Goal: Use online tool/utility: Utilize a website feature to perform a specific function

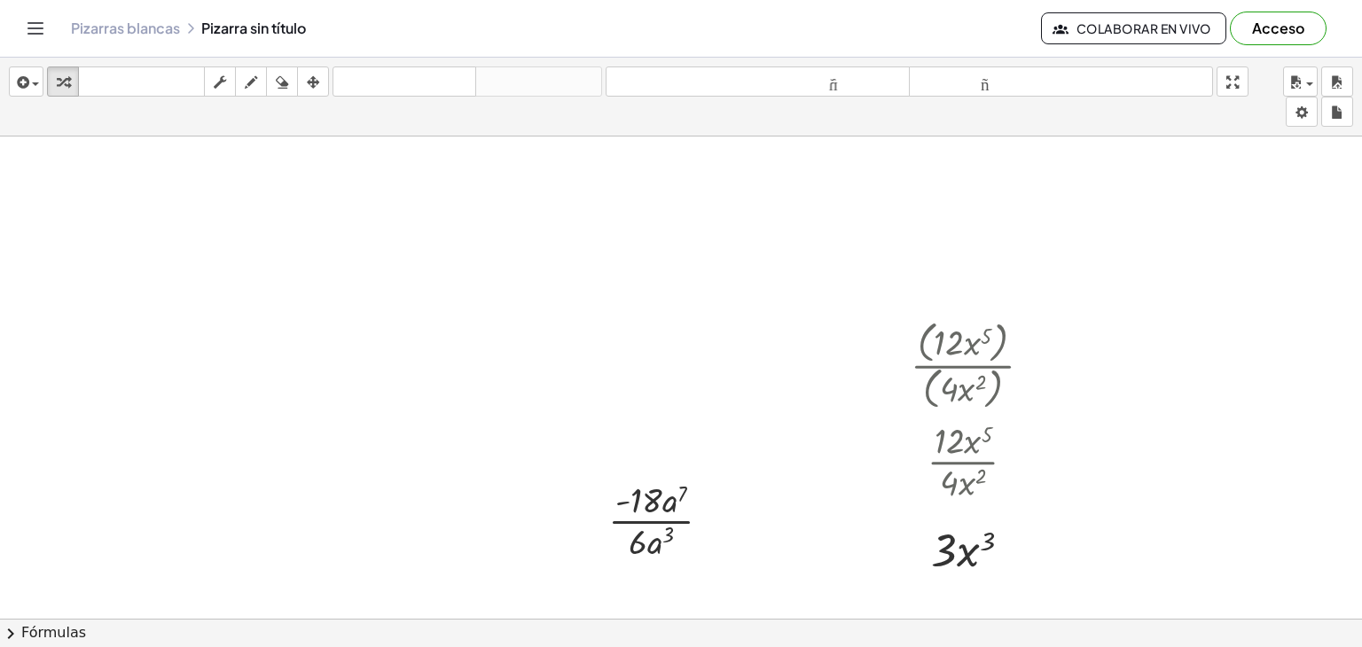
scroll to position [151, 0]
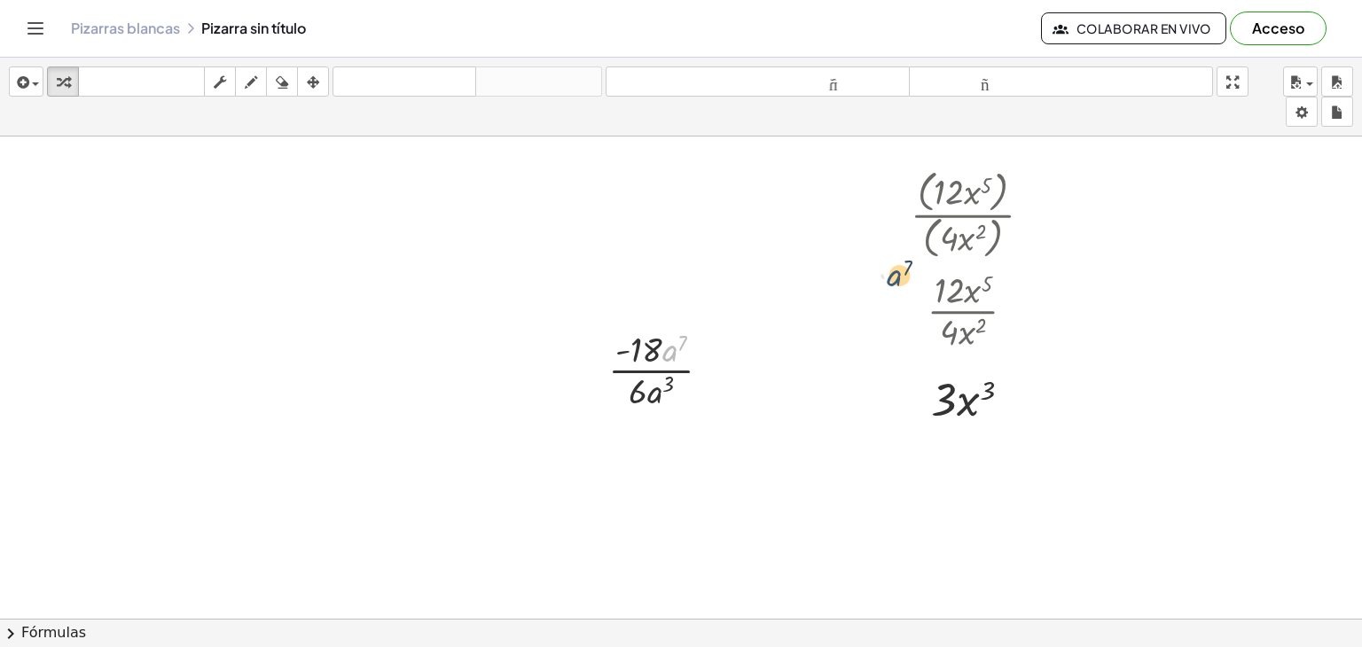
drag, startPoint x: 663, startPoint y: 358, endPoint x: 908, endPoint y: 274, distance: 258.9
click at [277, 312] on div at bounding box center [681, 538] width 1362 height 1105
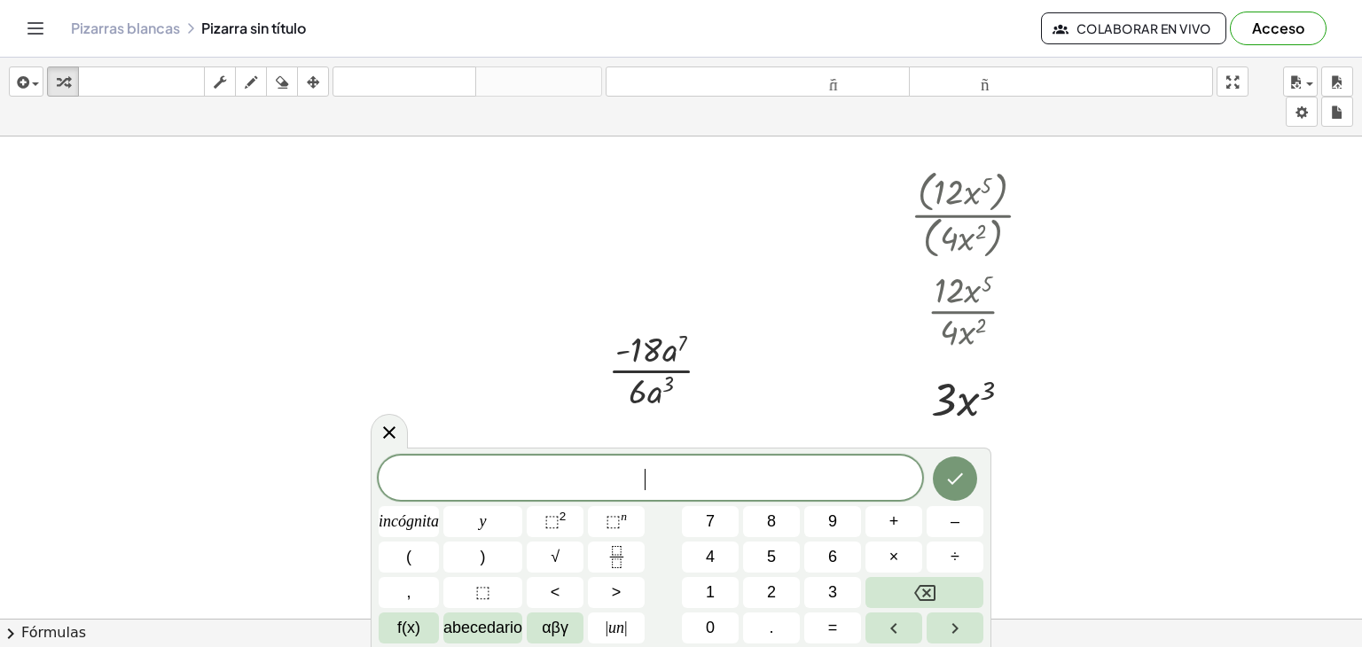
click at [277, 312] on div at bounding box center [681, 538] width 1362 height 1105
click at [965, 476] on icon "Hecho" at bounding box center [954, 478] width 21 height 21
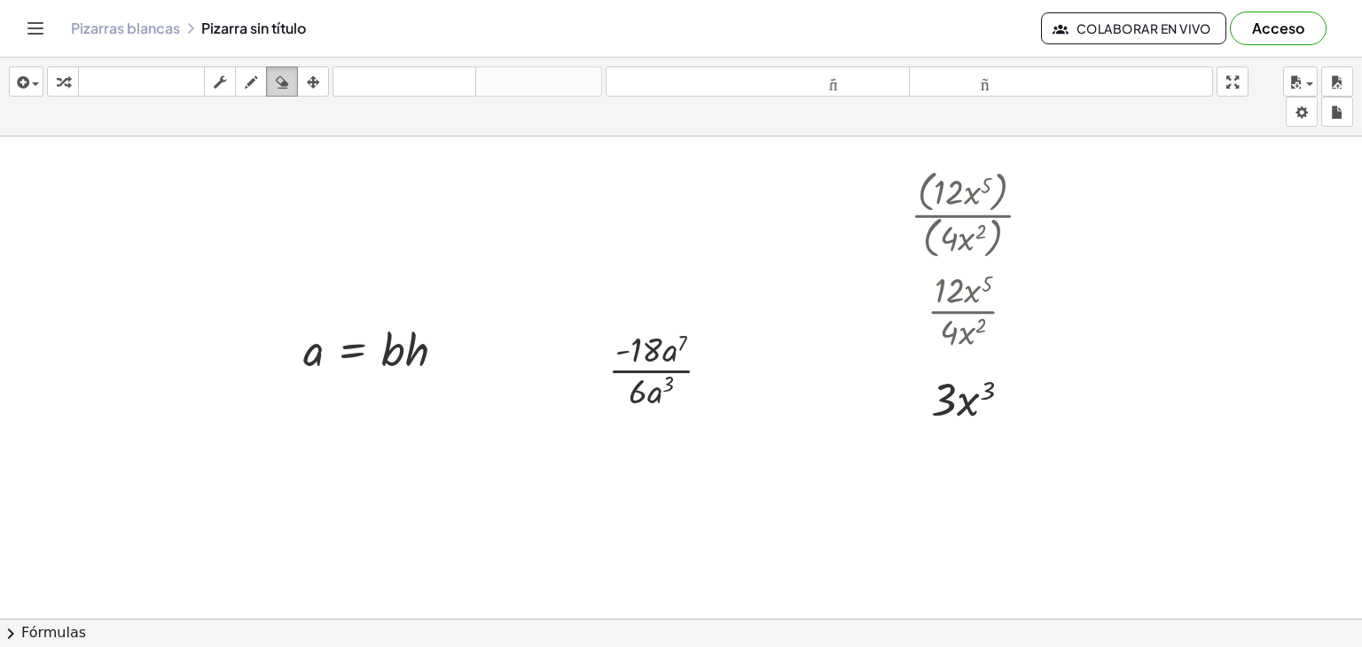
click at [277, 82] on icon "button" at bounding box center [282, 82] width 12 height 21
click at [631, 360] on div at bounding box center [681, 538] width 1362 height 1105
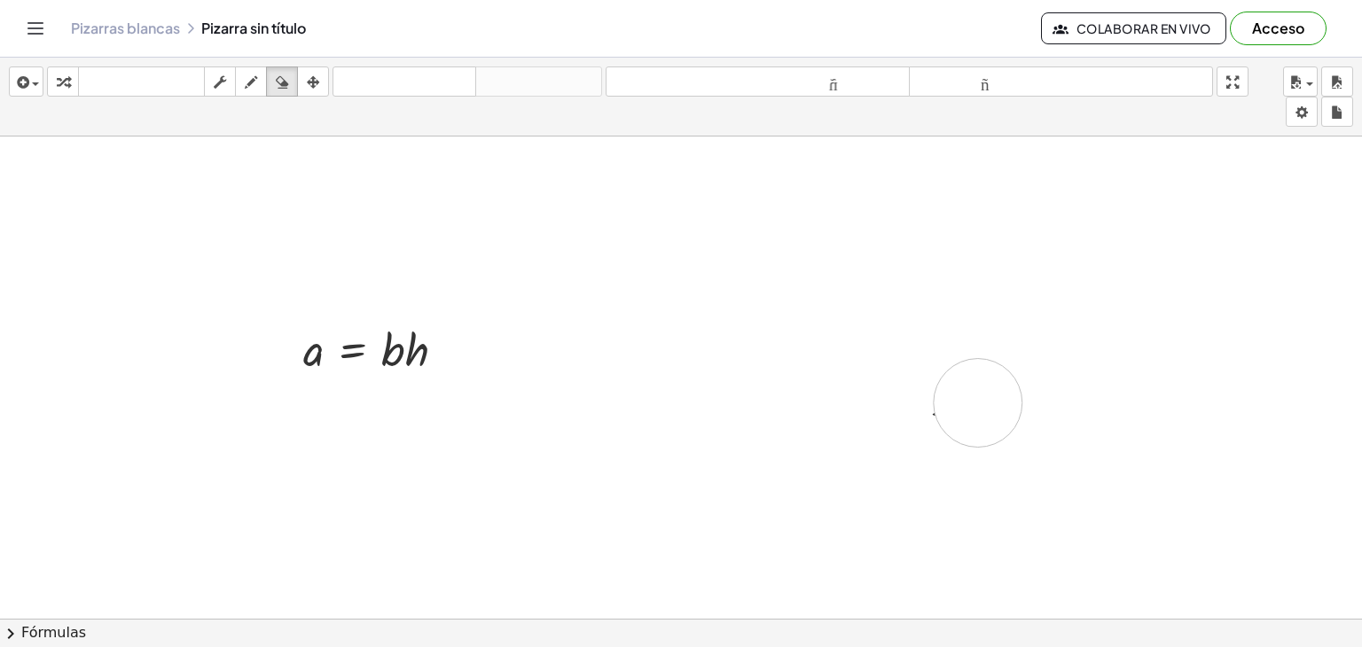
drag, startPoint x: 631, startPoint y: 360, endPoint x: 938, endPoint y: 394, distance: 309.6
click at [938, 394] on div at bounding box center [681, 538] width 1362 height 1105
click at [730, 353] on div at bounding box center [681, 538] width 1362 height 1105
click at [255, 84] on icon "button" at bounding box center [251, 82] width 12 height 21
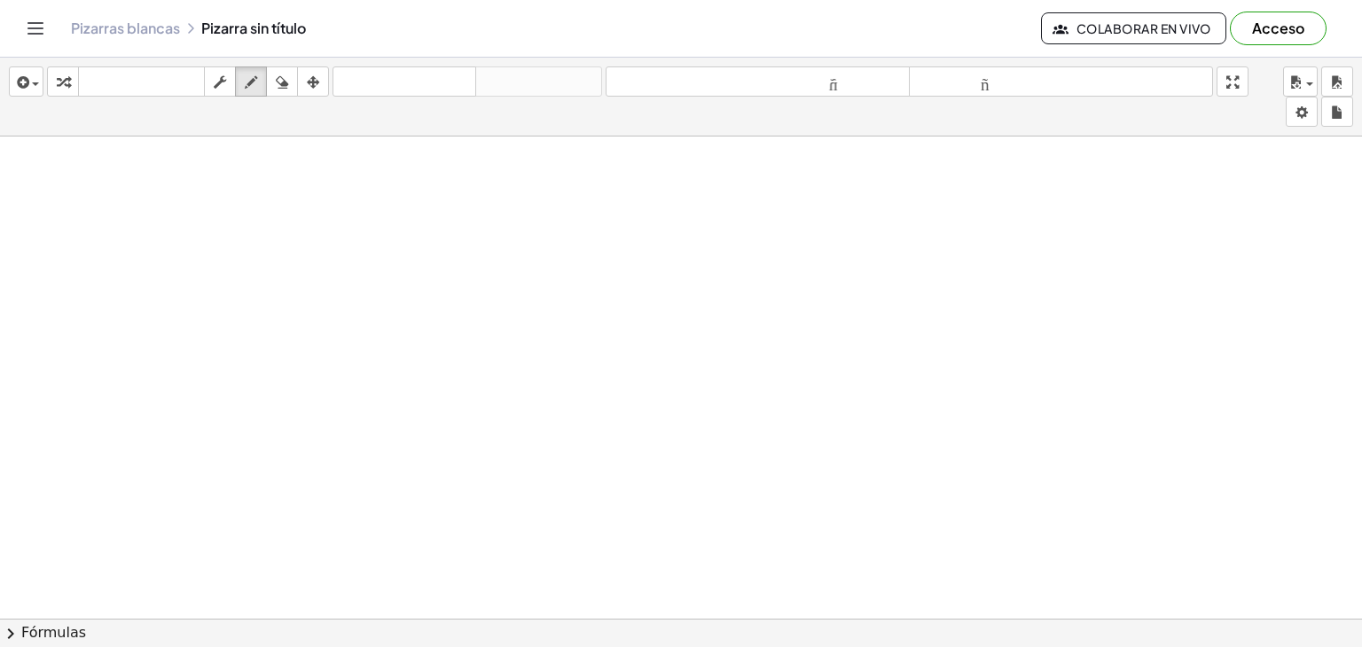
click at [476, 332] on div at bounding box center [681, 538] width 1362 height 1105
click at [27, 88] on icon "button" at bounding box center [21, 82] width 16 height 21
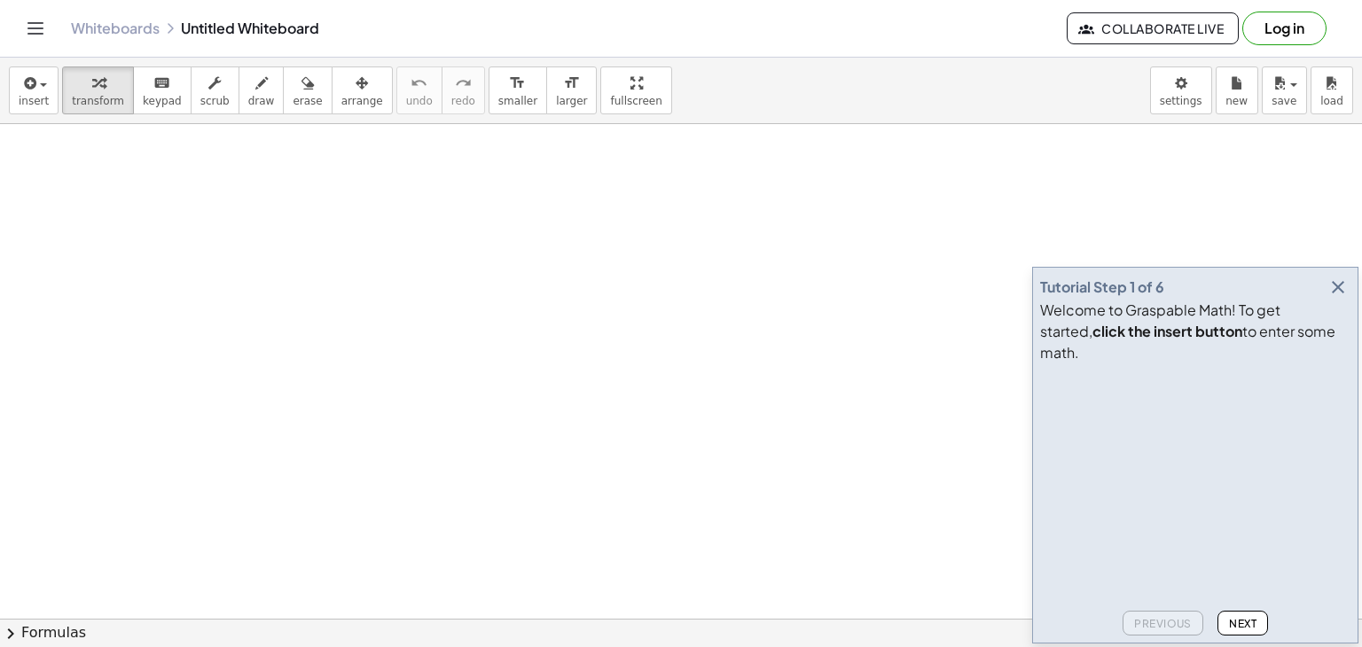
click at [1343, 298] on icon "button" at bounding box center [1338, 287] width 21 height 21
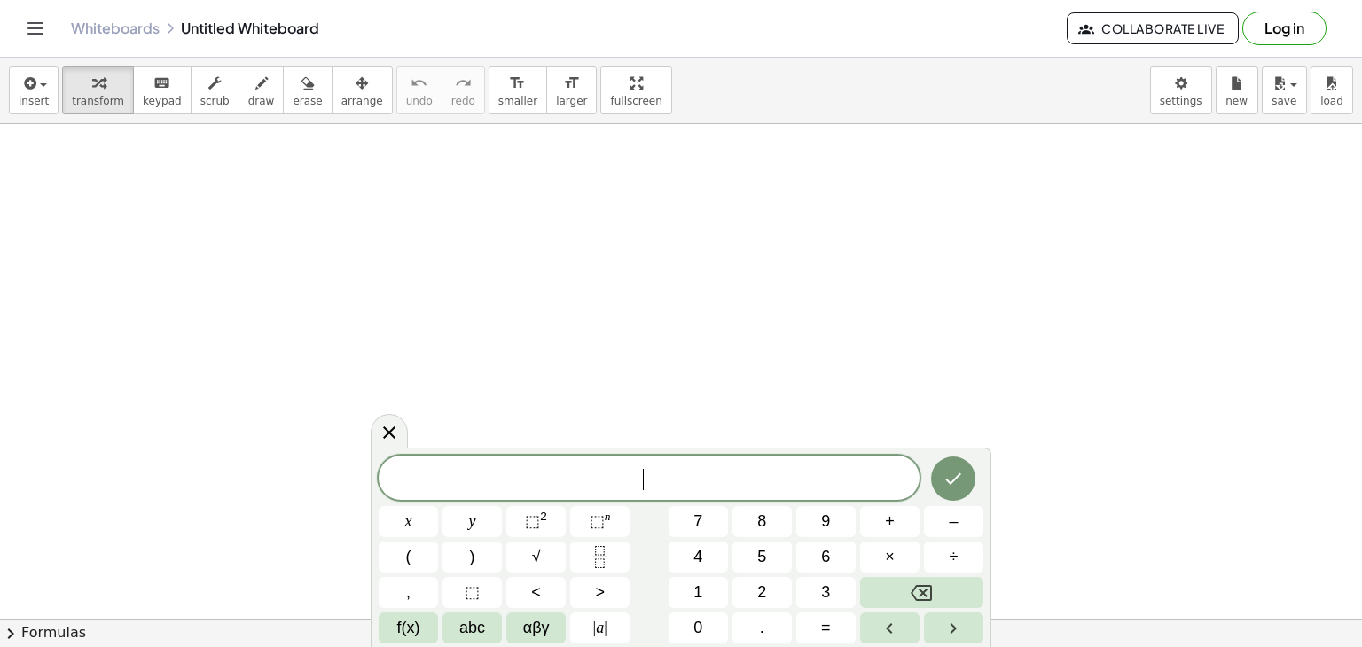
click at [939, 474] on button "Done" at bounding box center [953, 479] width 44 height 44
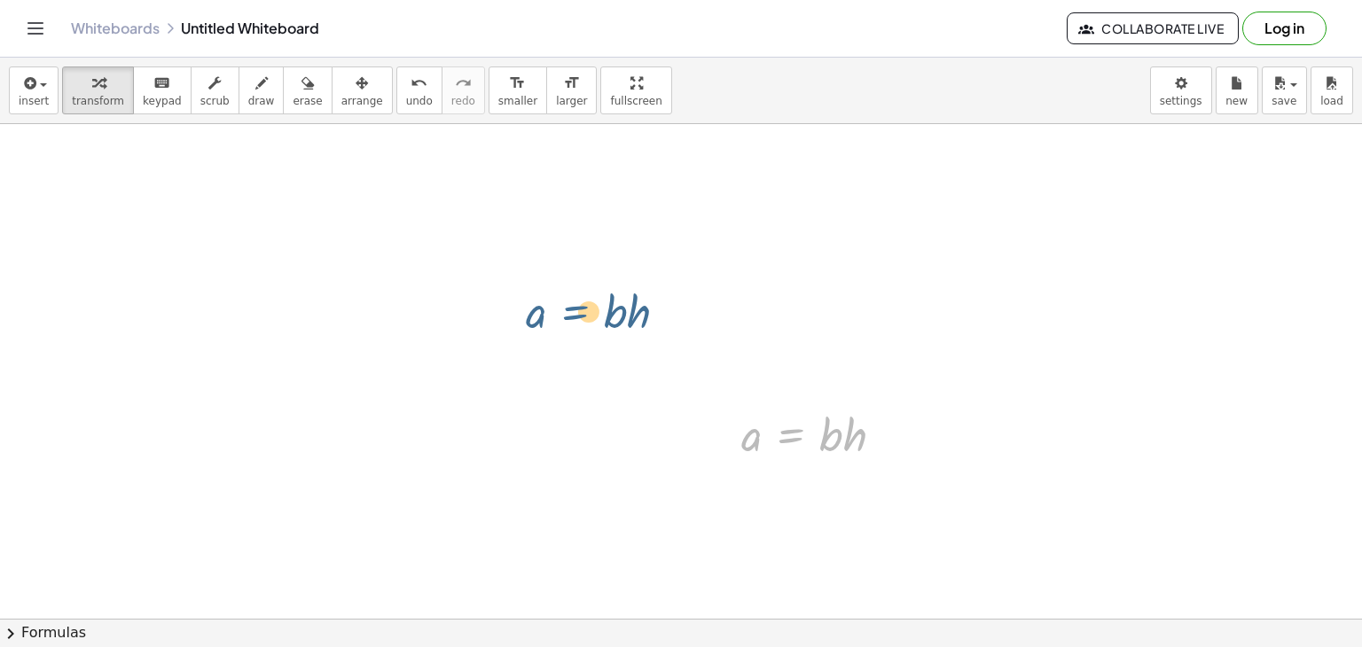
drag, startPoint x: 802, startPoint y: 435, endPoint x: 536, endPoint y: 278, distance: 308.9
drag, startPoint x: 876, startPoint y: 491, endPoint x: 738, endPoint y: 435, distance: 149.2
click at [761, 443] on div at bounding box center [820, 434] width 174 height 60
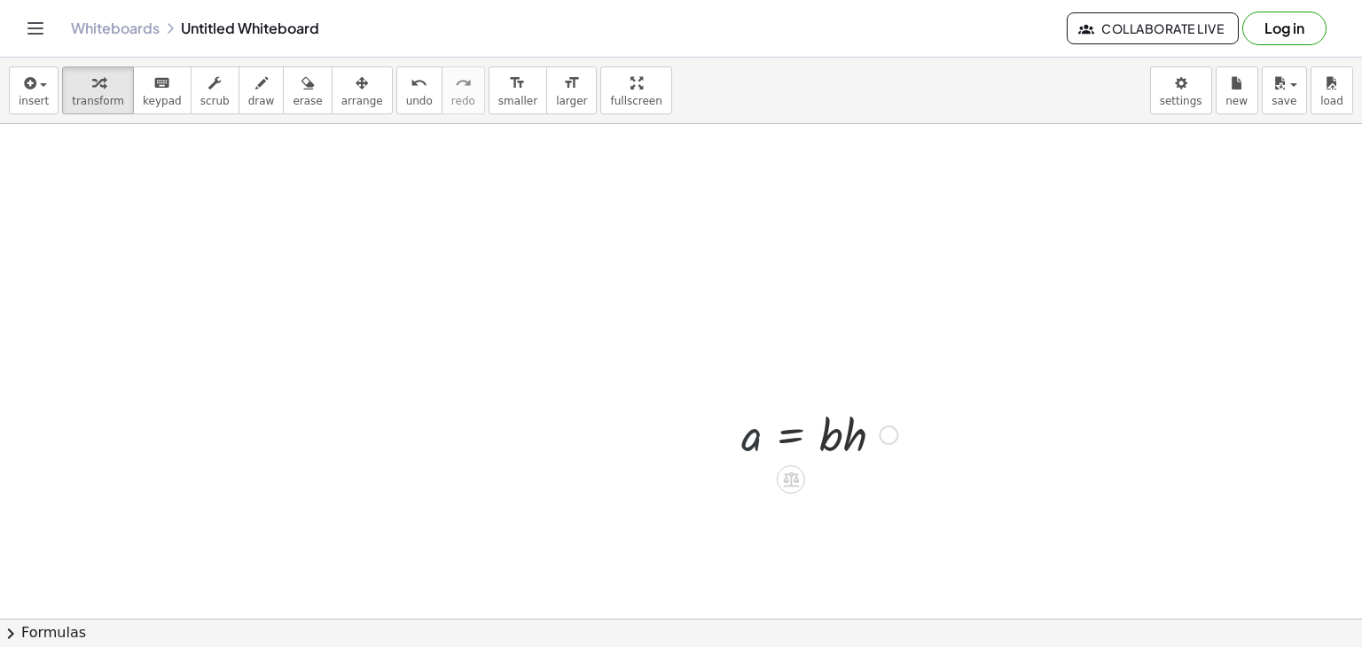
click at [761, 443] on div at bounding box center [820, 434] width 174 height 60
click at [752, 440] on div at bounding box center [820, 434] width 174 height 60
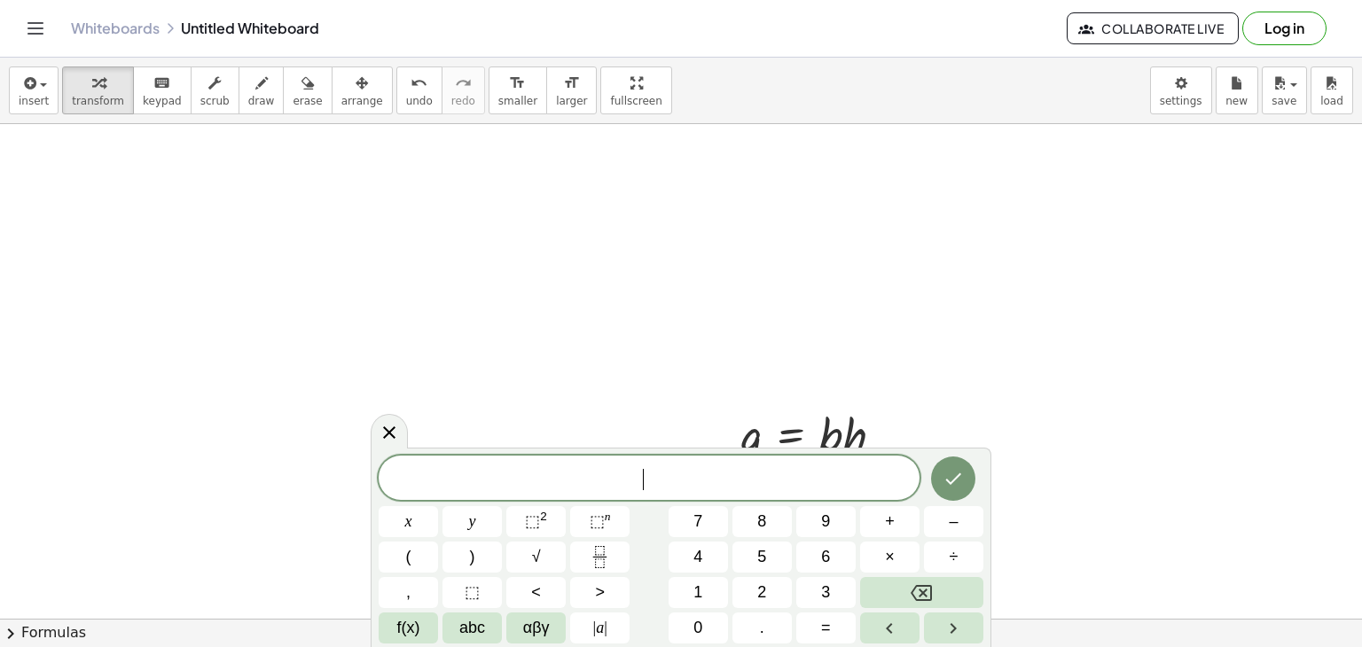
click at [591, 515] on span "⬚" at bounding box center [597, 522] width 15 height 18
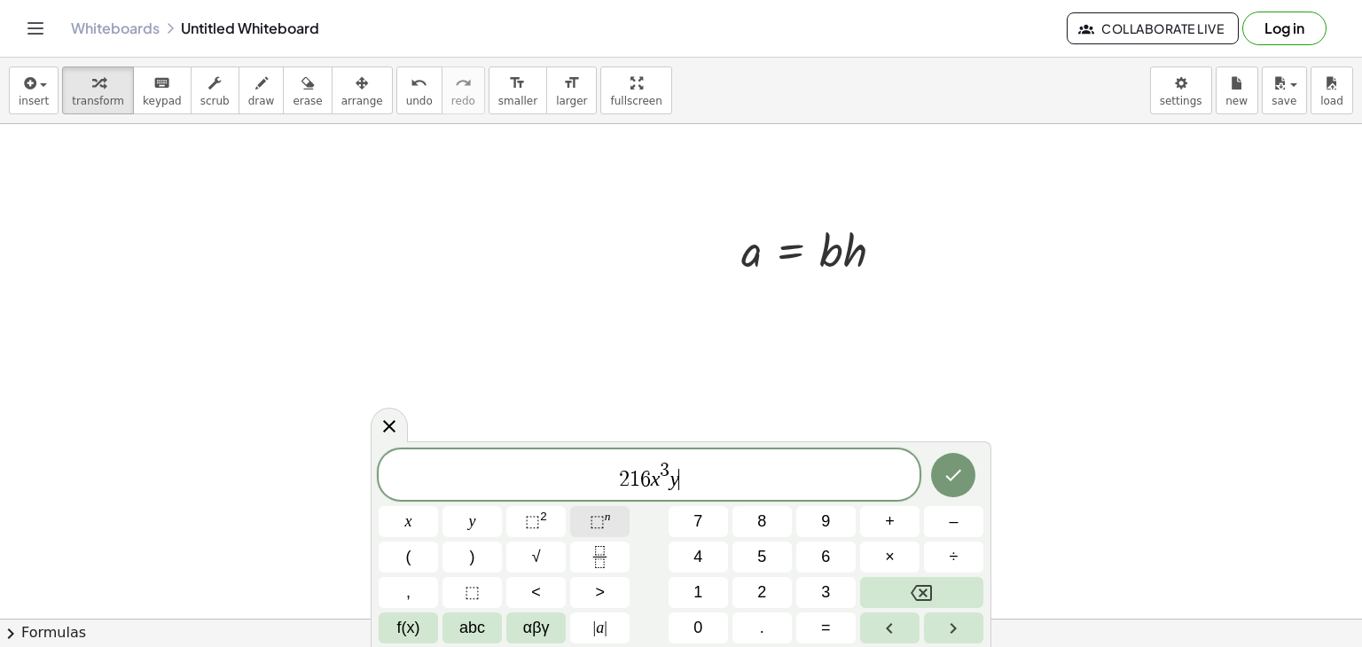
click at [592, 518] on span "⬚" at bounding box center [597, 522] width 15 height 18
click at [597, 514] on span "⬚" at bounding box center [597, 522] width 15 height 18
click at [745, 487] on span "2 1 6 x 3 y 6 z 7 ​" at bounding box center [649, 476] width 541 height 32
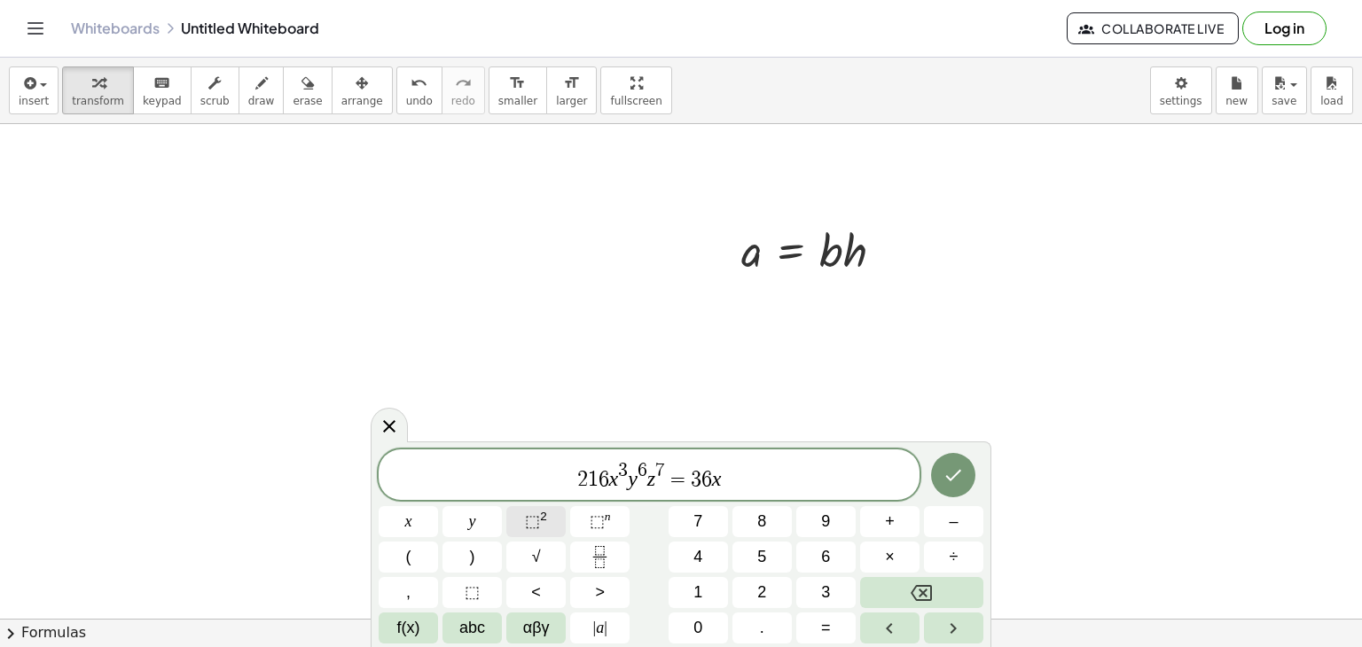
click at [536, 526] on span "⬚" at bounding box center [532, 522] width 15 height 18
click at [472, 519] on span "y" at bounding box center [472, 522] width 7 height 24
click at [890, 560] on span "×" at bounding box center [890, 557] width 10 height 24
click at [954, 478] on icon "Done" at bounding box center [953, 475] width 21 height 21
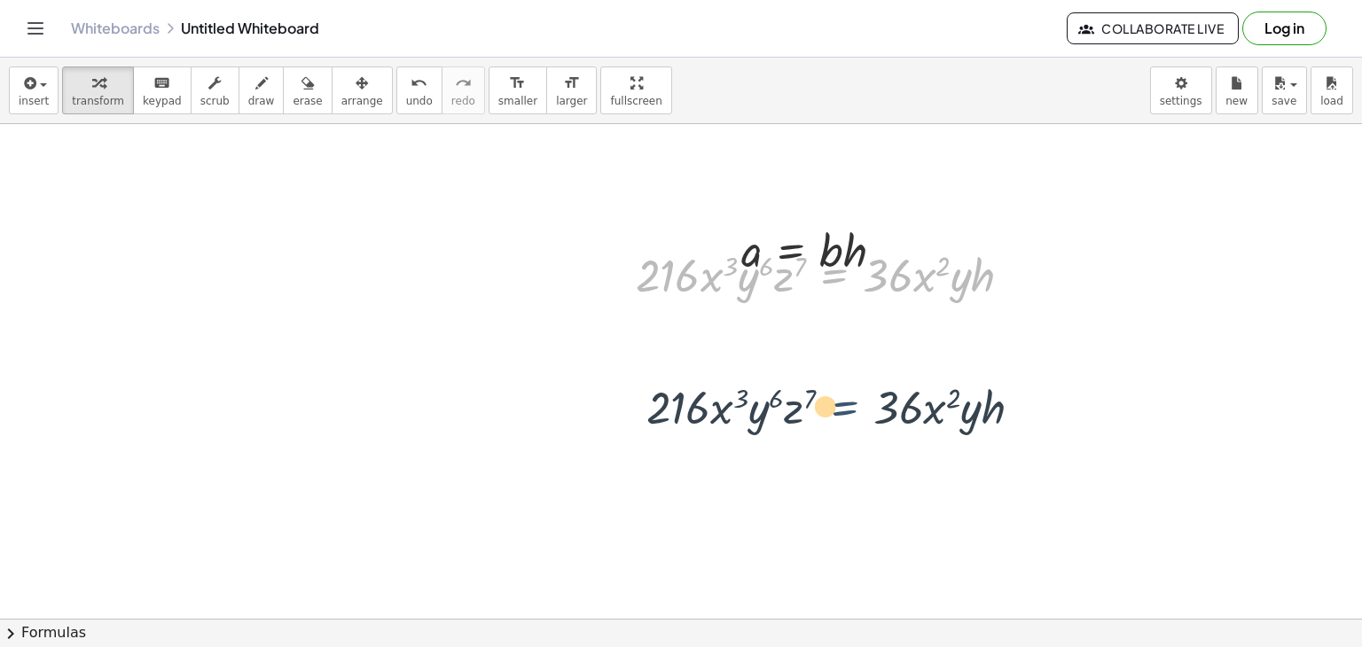
drag, startPoint x: 858, startPoint y: 286, endPoint x: 869, endPoint y: 419, distance: 134.3
click at [869, 419] on div "a = · b · h · 216 · x 3 · y 6 · z 7 = · 36 · x 2 · y · h · 216 · x 3 · y 6 · z …" at bounding box center [681, 492] width 1362 height 1105
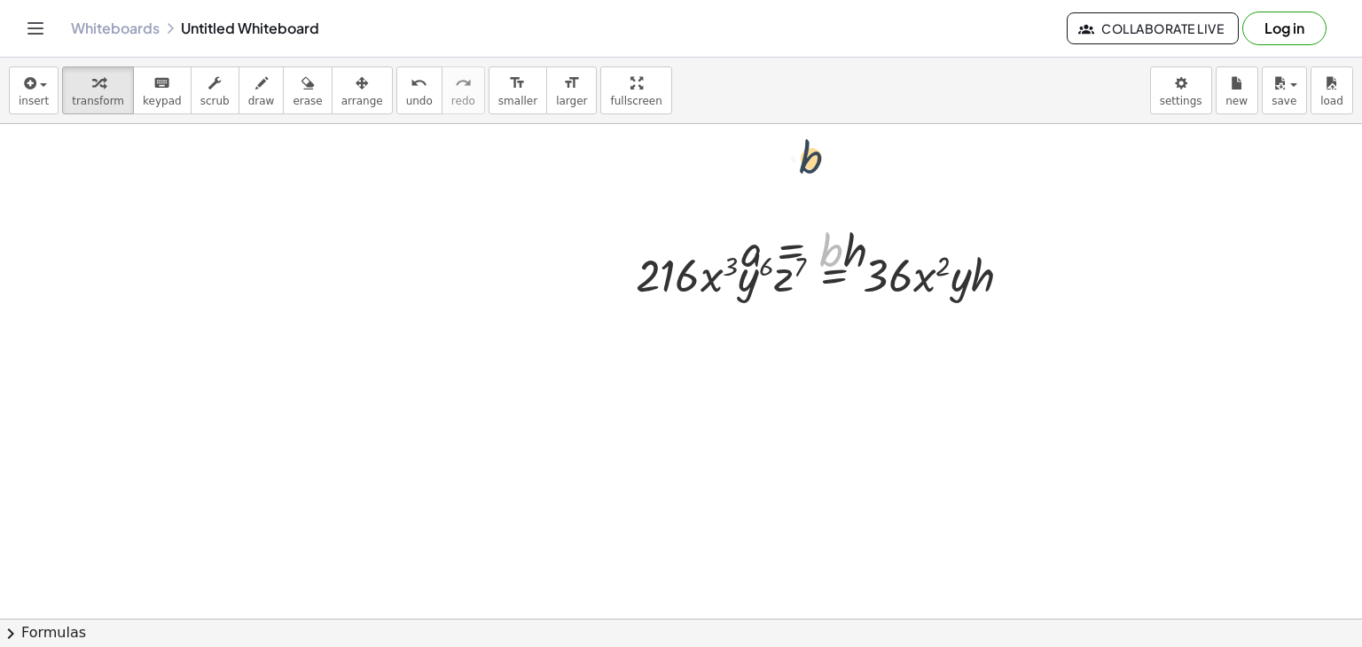
drag, startPoint x: 825, startPoint y: 235, endPoint x: 802, endPoint y: 132, distance: 105.4
click at [802, 132] on div "· b a = · b · h · 216 · x 3 · y 6 · z 7 = · 36 · x 2 · y · h" at bounding box center [681, 492] width 1362 height 1105
click at [785, 245] on div at bounding box center [820, 249] width 174 height 60
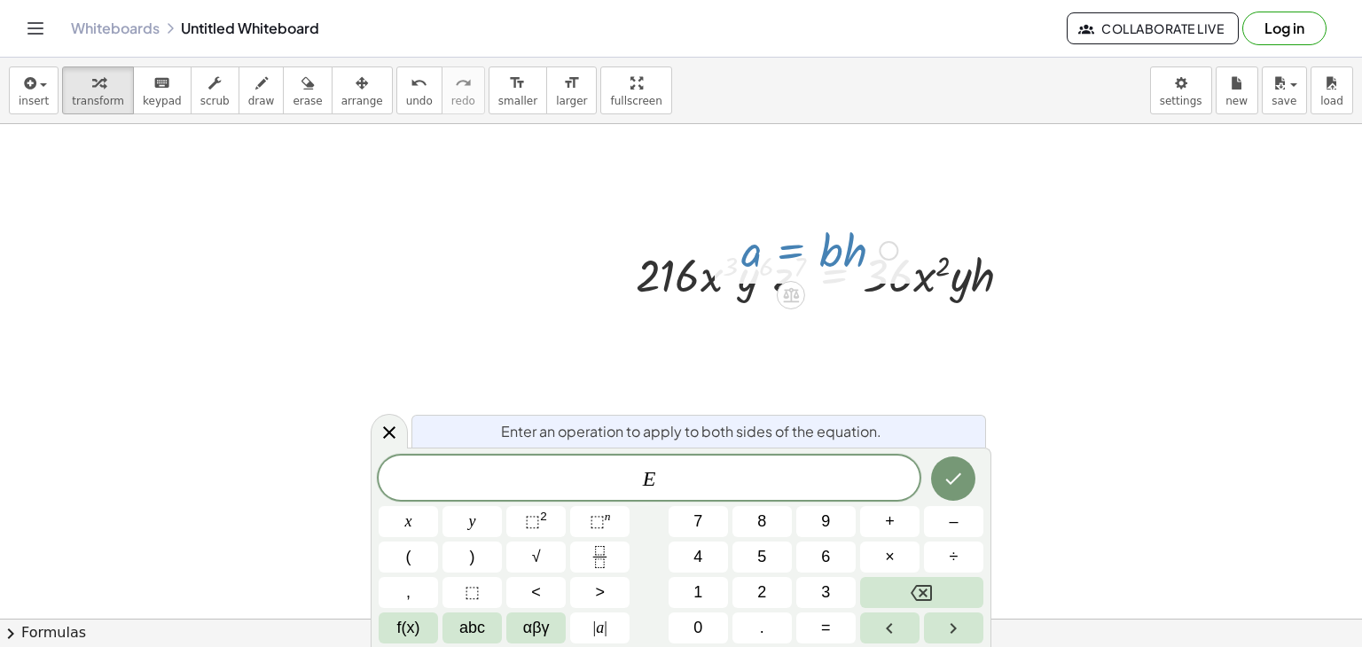
click at [785, 245] on div at bounding box center [820, 249] width 174 height 60
click at [883, 249] on div at bounding box center [889, 251] width 20 height 20
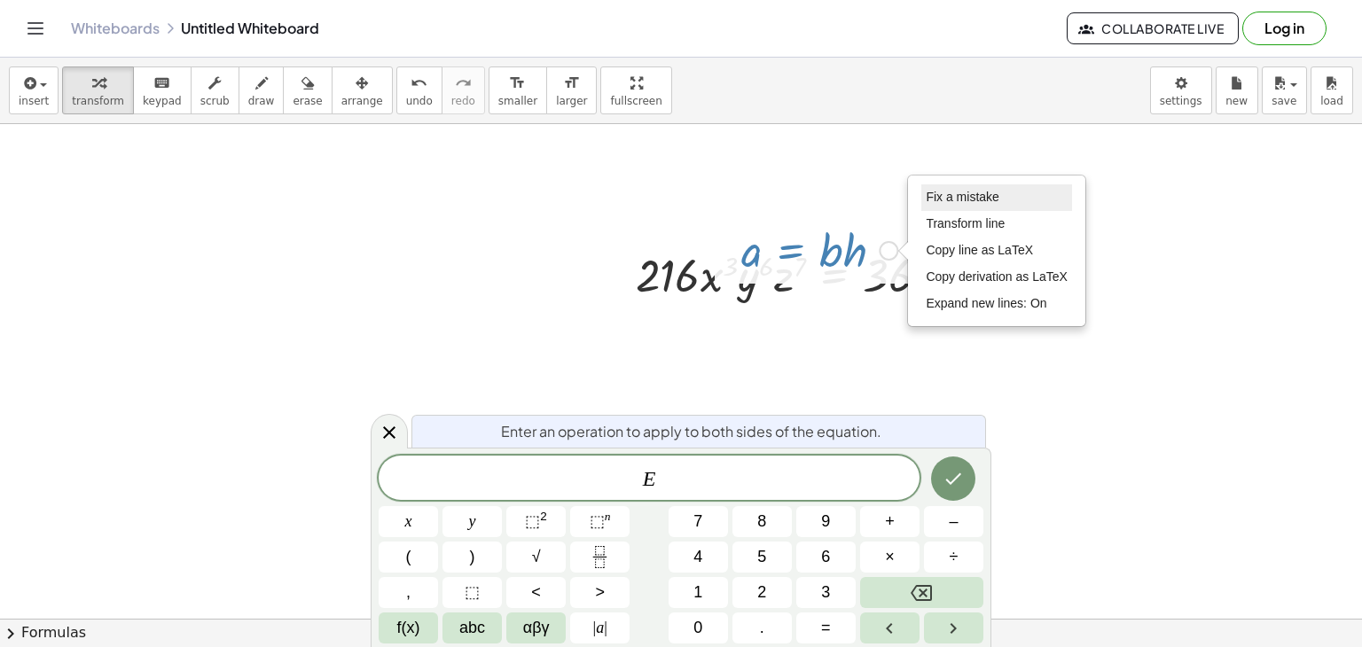
click at [954, 192] on span "Fix a mistake" at bounding box center [962, 197] width 73 height 14
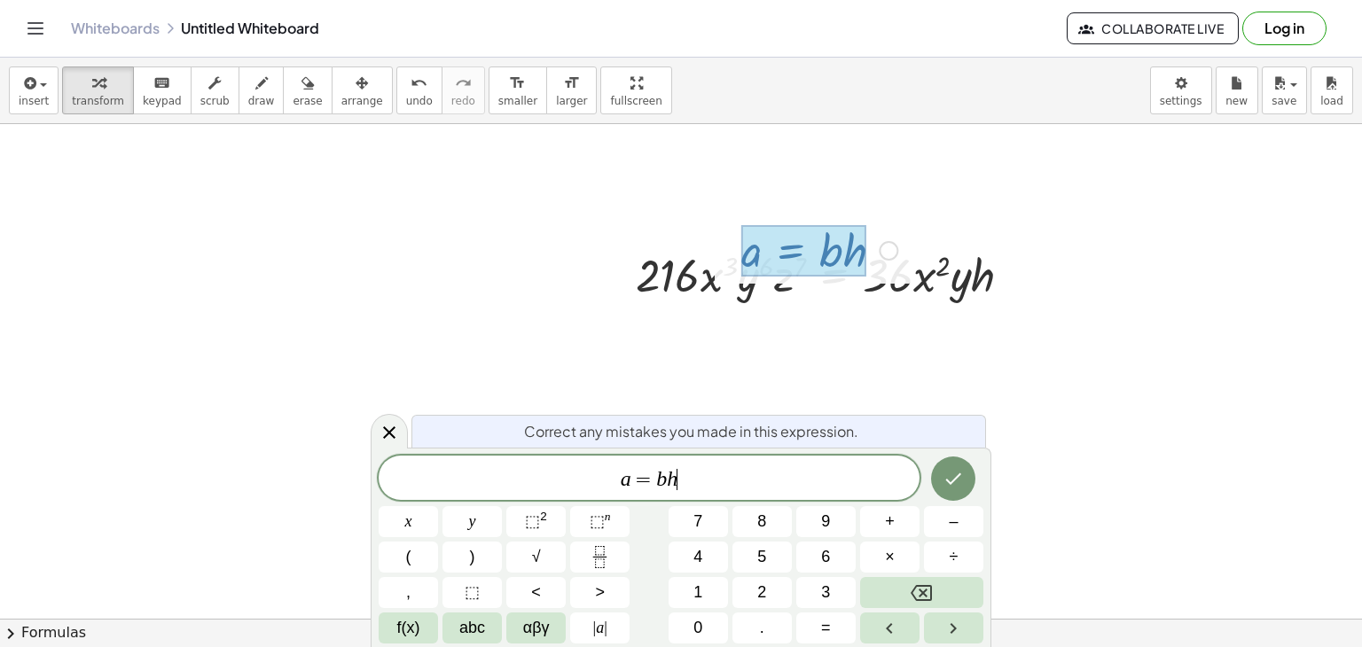
drag, startPoint x: 810, startPoint y: 258, endPoint x: 659, endPoint y: 199, distance: 162.0
click at [659, 199] on div "a = · b · h Fix a mistake Transform line Copy line as LaTeX Copy derivation as …" at bounding box center [681, 492] width 1362 height 1105
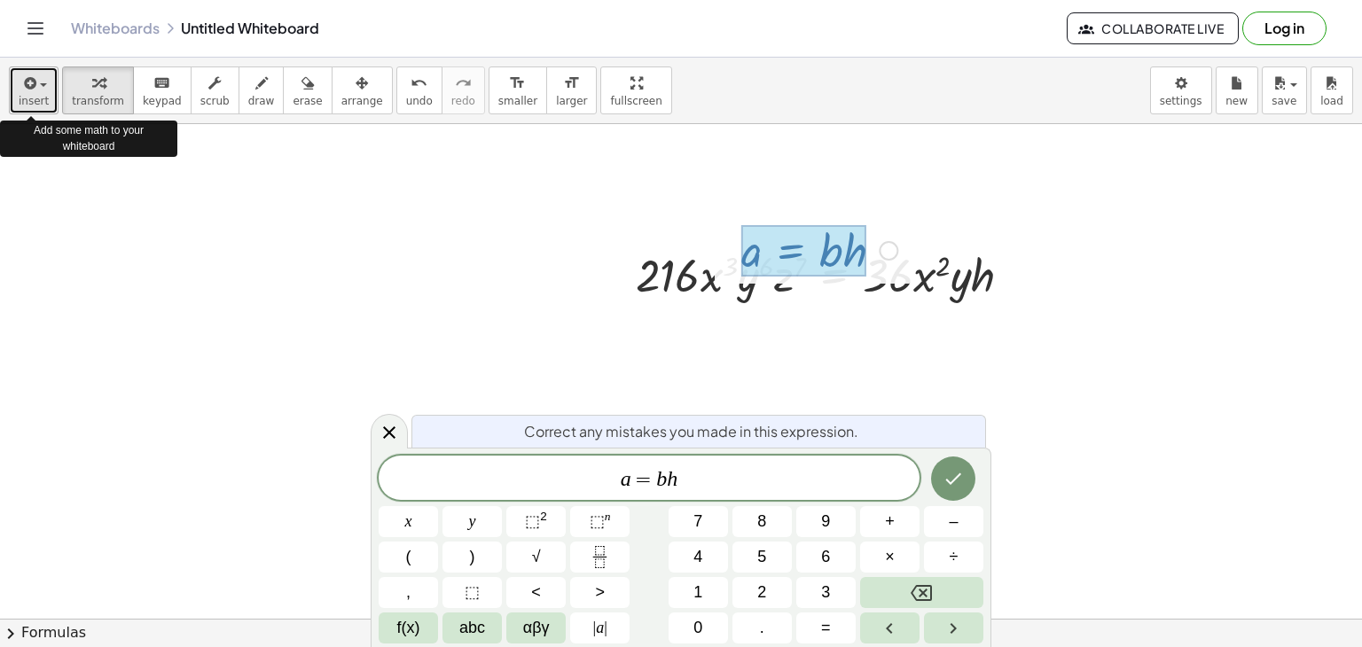
click at [32, 86] on icon "button" at bounding box center [28, 83] width 16 height 21
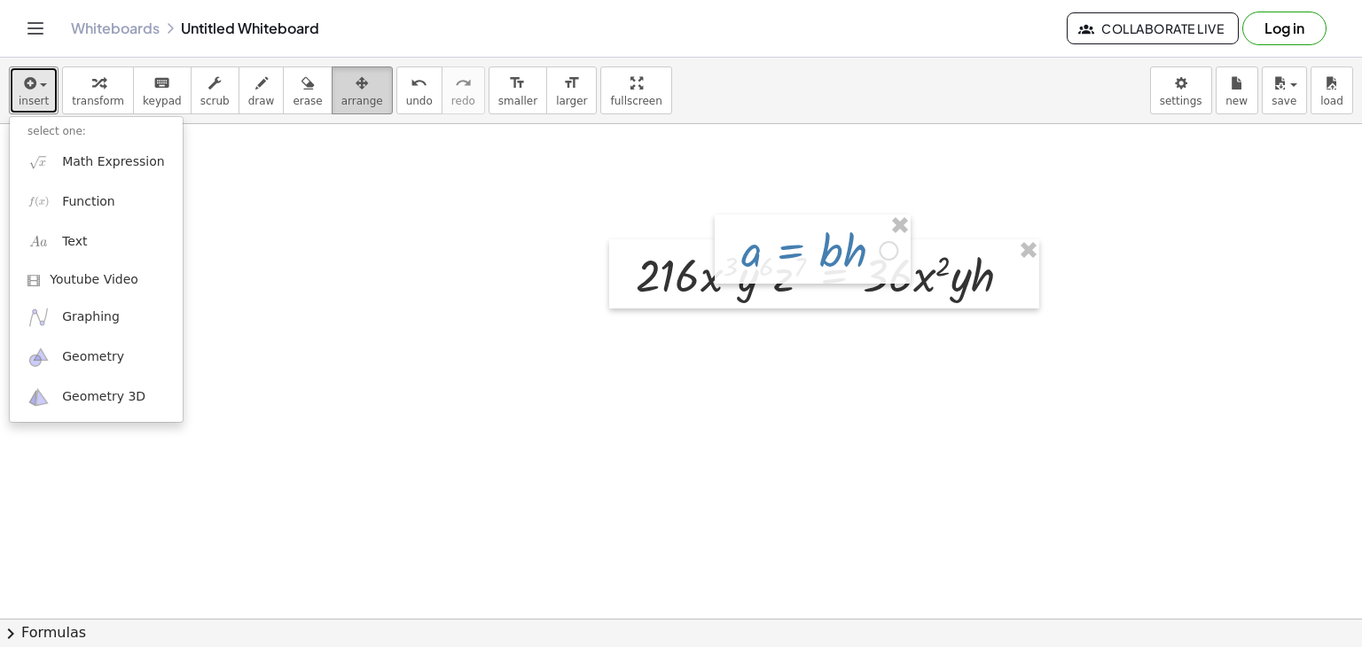
click at [356, 78] on icon "button" at bounding box center [362, 83] width 12 height 21
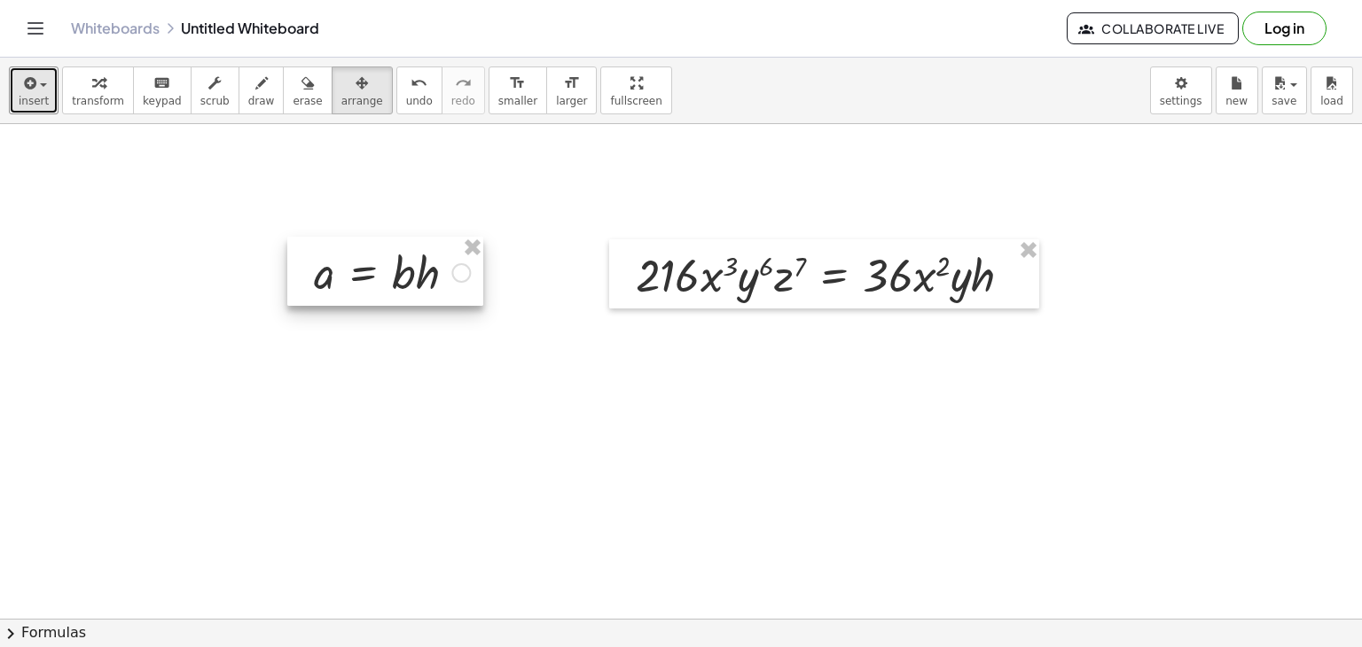
drag, startPoint x: 865, startPoint y: 227, endPoint x: 438, endPoint y: 249, distance: 427.1
click at [438, 249] on div at bounding box center [385, 271] width 196 height 69
click at [341, 90] on div "button" at bounding box center [362, 82] width 42 height 21
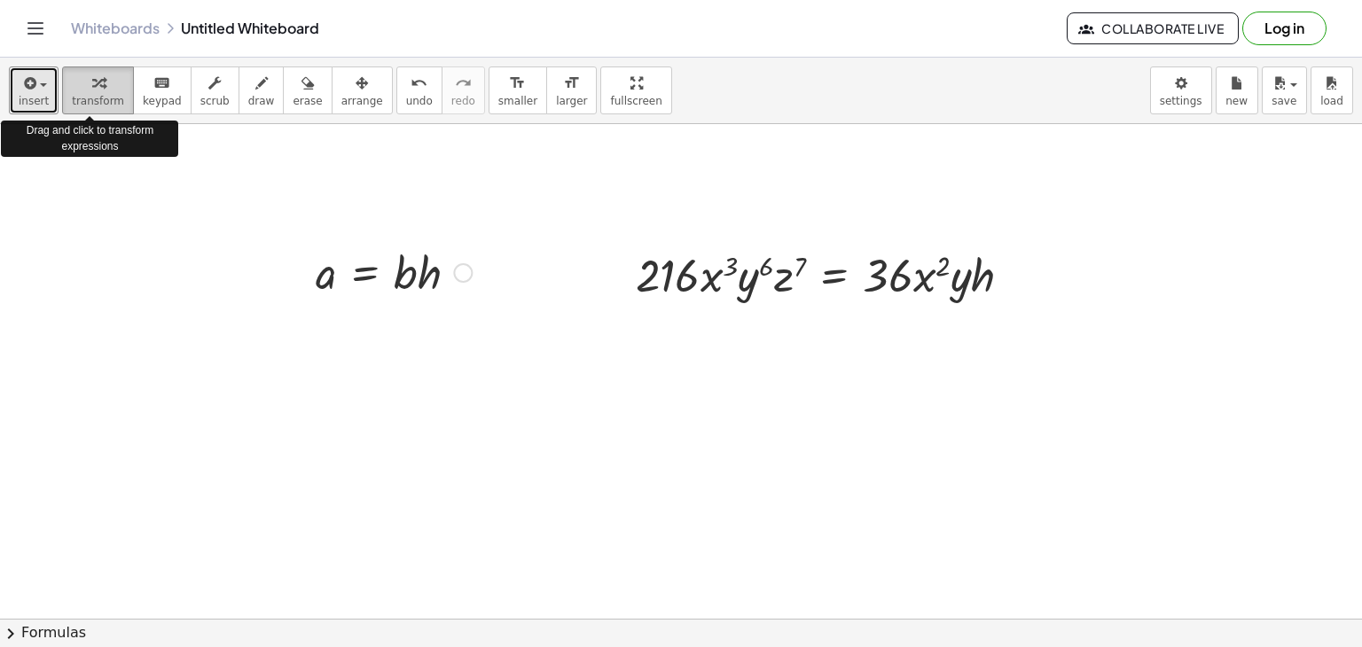
click at [92, 93] on icon "button" at bounding box center [98, 83] width 12 height 21
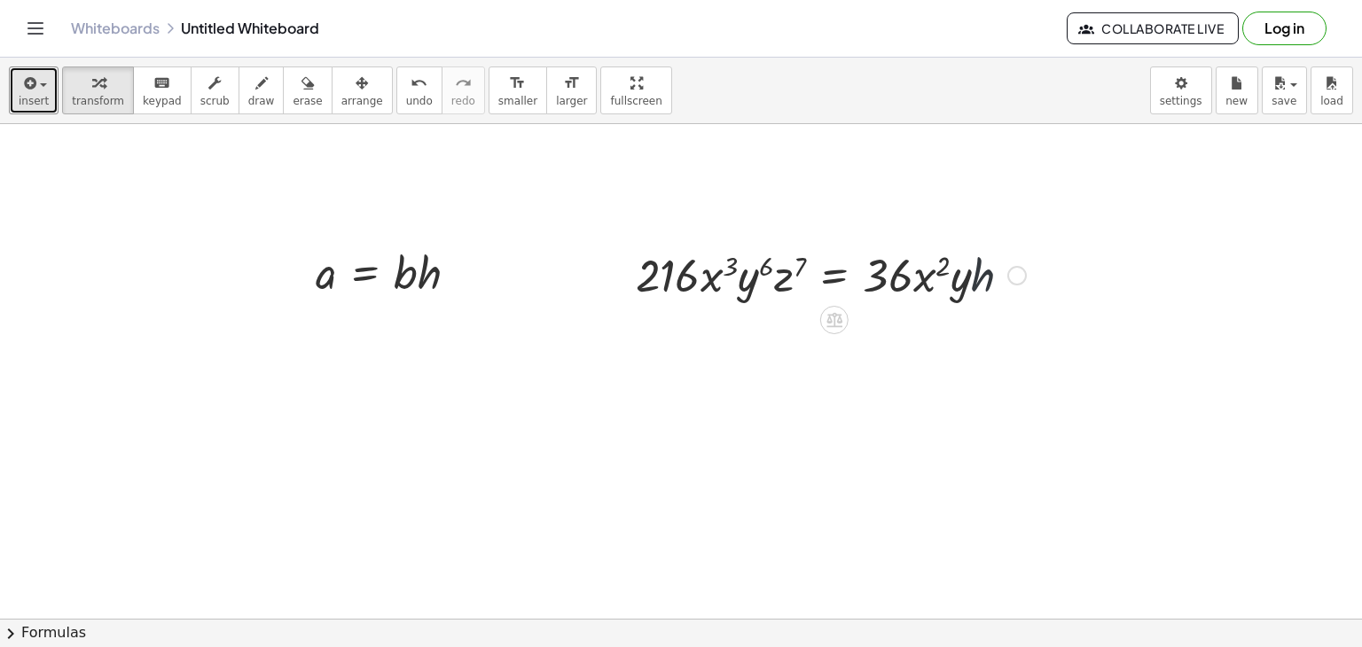
click at [976, 278] on div at bounding box center [831, 274] width 408 height 60
click at [841, 318] on icon at bounding box center [835, 320] width 16 height 15
drag, startPoint x: 923, startPoint y: 283, endPoint x: 923, endPoint y: 302, distance: 18.6
click at [923, 302] on div at bounding box center [831, 274] width 408 height 60
click at [1022, 275] on div at bounding box center [1017, 276] width 20 height 20
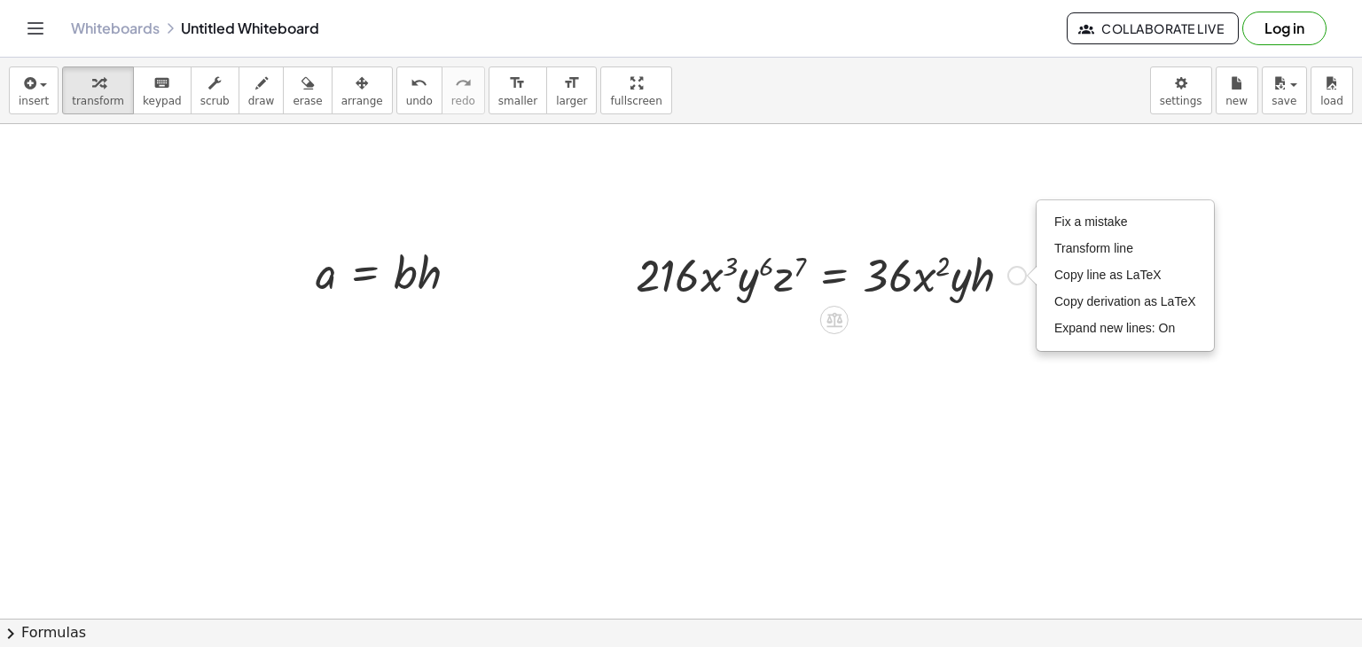
click at [834, 319] on icon at bounding box center [835, 320] width 16 height 15
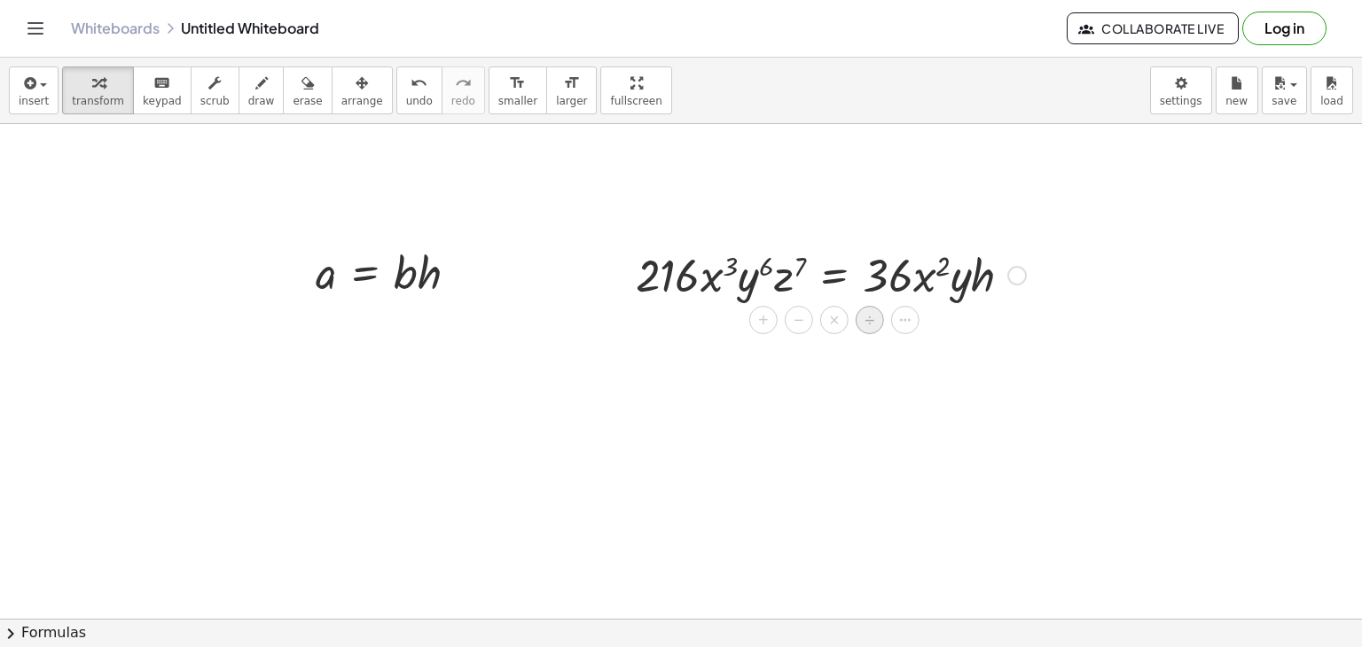
click at [866, 324] on span "÷" at bounding box center [870, 321] width 10 height 26
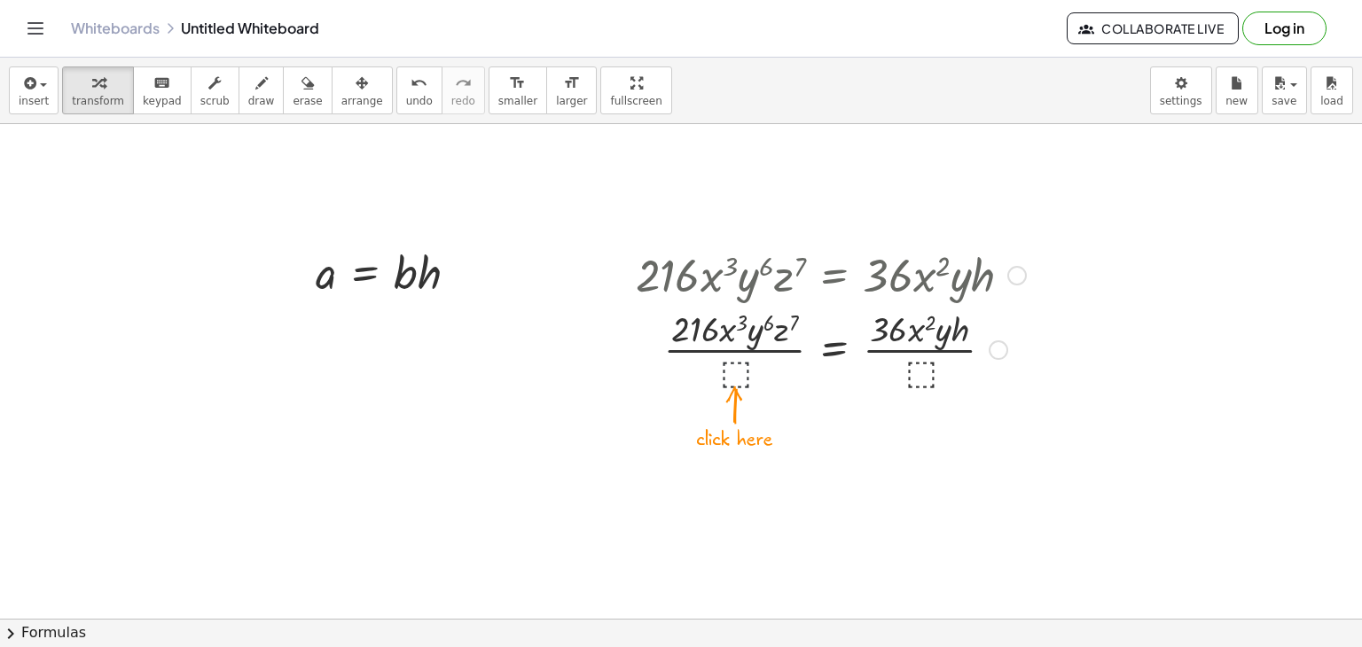
click at [745, 363] on div at bounding box center [831, 348] width 408 height 89
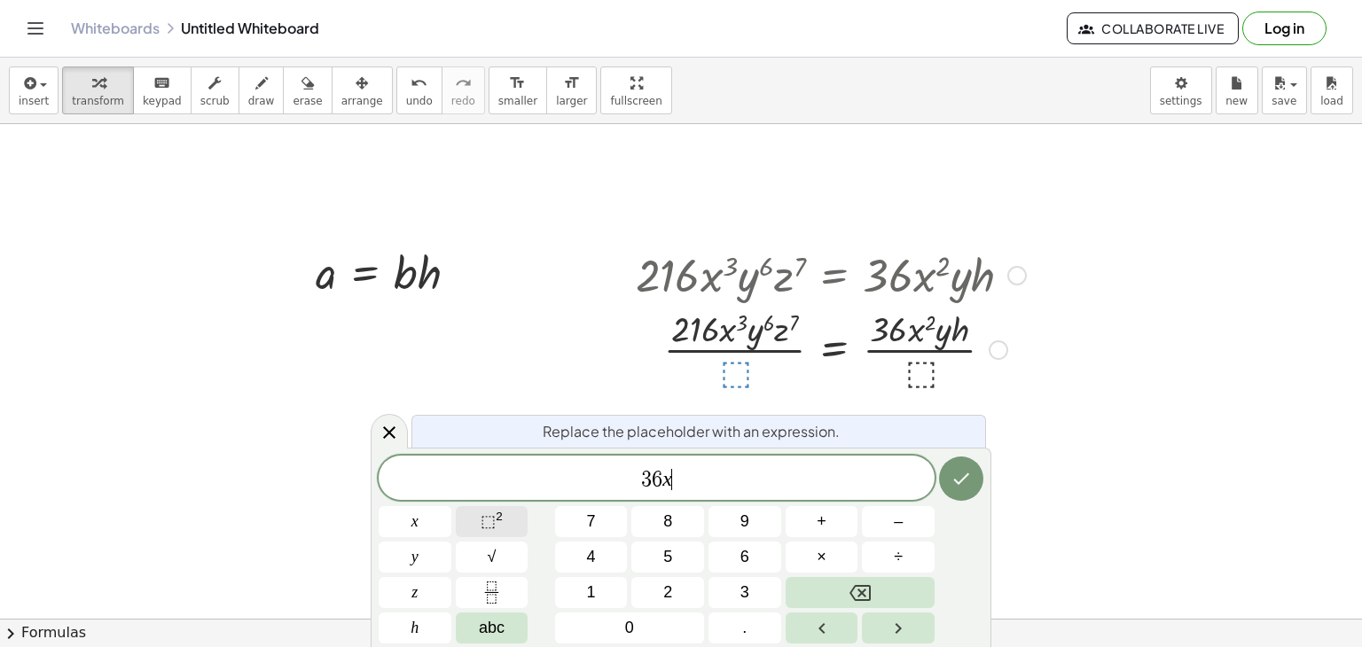
click at [496, 518] on sup "2" at bounding box center [499, 516] width 7 height 13
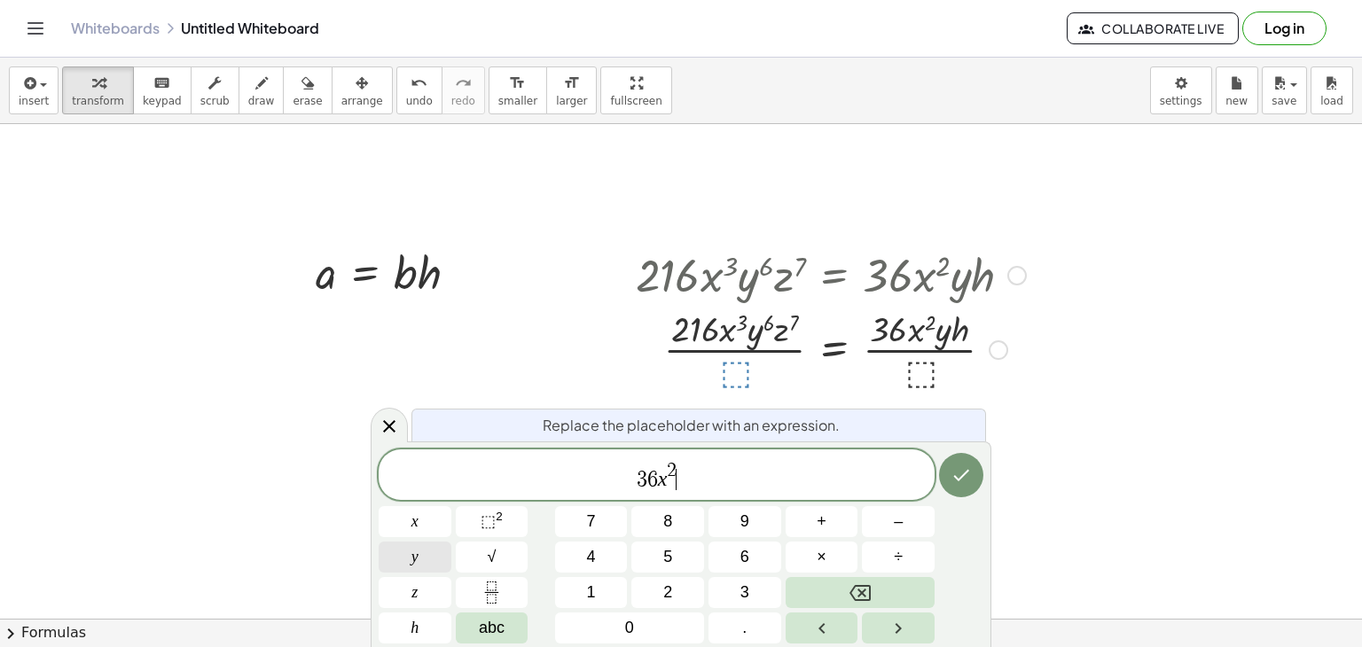
click at [426, 547] on button "y" at bounding box center [415, 557] width 73 height 31
click at [512, 515] on button "⬚ 2" at bounding box center [492, 521] width 73 height 31
click at [513, 513] on button "⬚ 2" at bounding box center [492, 521] width 73 height 31
click at [509, 515] on button "⬚ 2" at bounding box center [492, 521] width 73 height 31
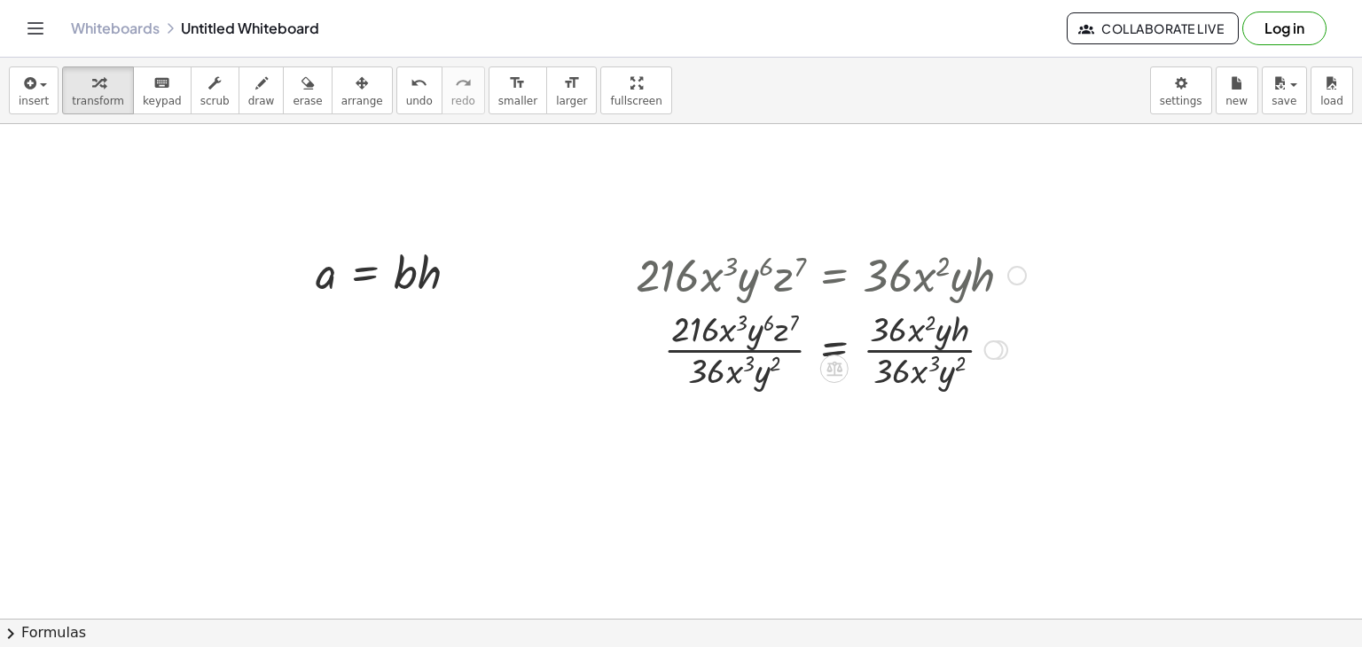
click at [774, 365] on div at bounding box center [831, 348] width 408 height 89
click at [771, 356] on div at bounding box center [831, 348] width 408 height 89
click at [754, 350] on div at bounding box center [831, 348] width 408 height 89
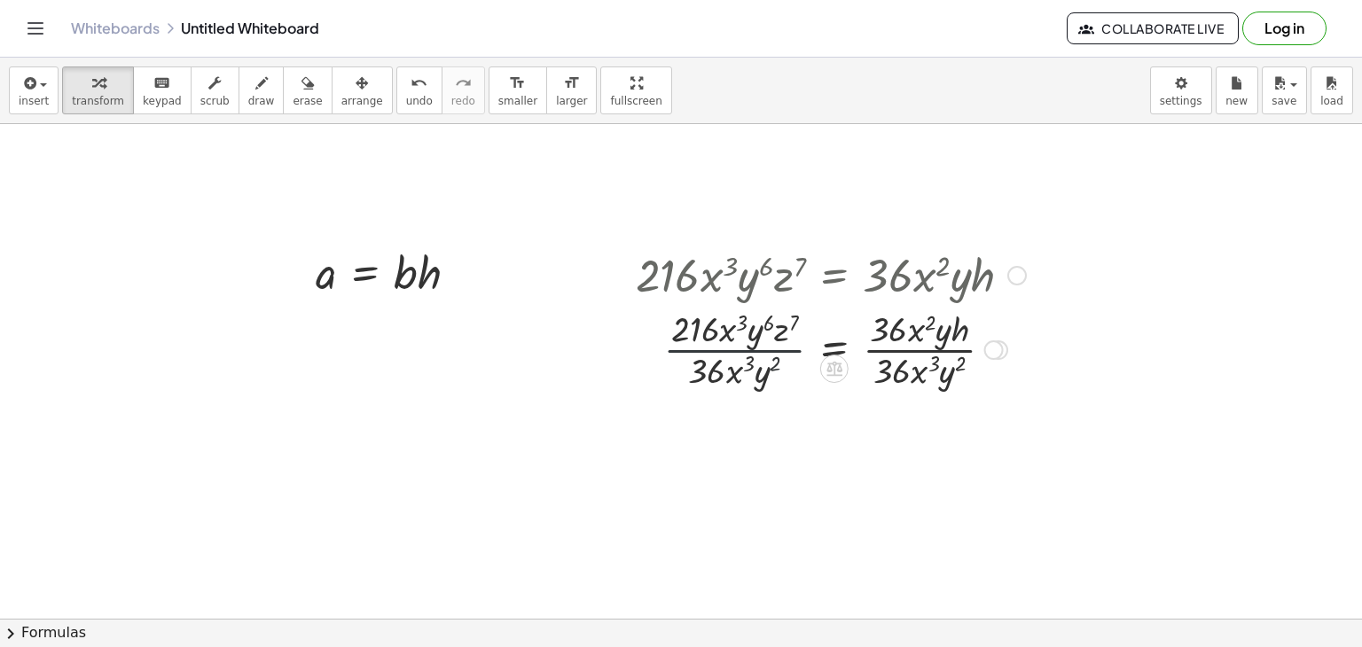
click at [754, 350] on div at bounding box center [831, 348] width 408 height 89
click at [740, 345] on div at bounding box center [831, 348] width 408 height 89
click at [737, 368] on div at bounding box center [831, 348] width 408 height 89
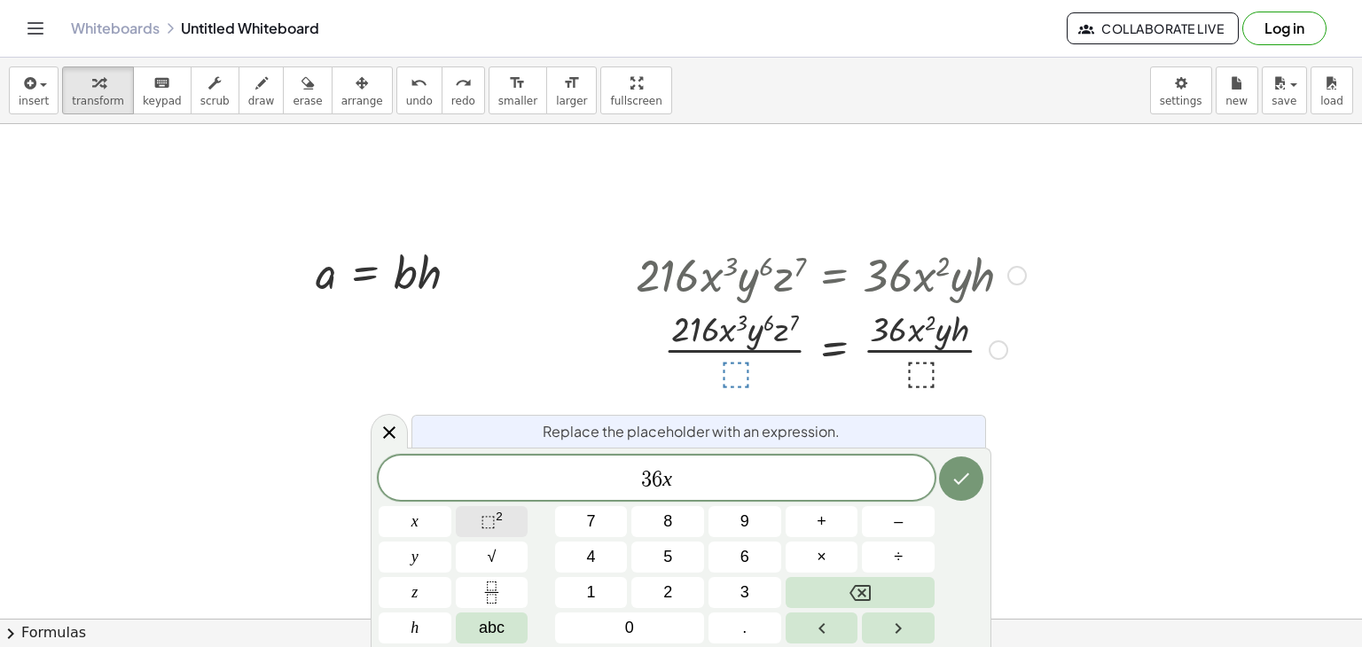
click at [504, 512] on button "⬚ 2" at bounding box center [492, 521] width 73 height 31
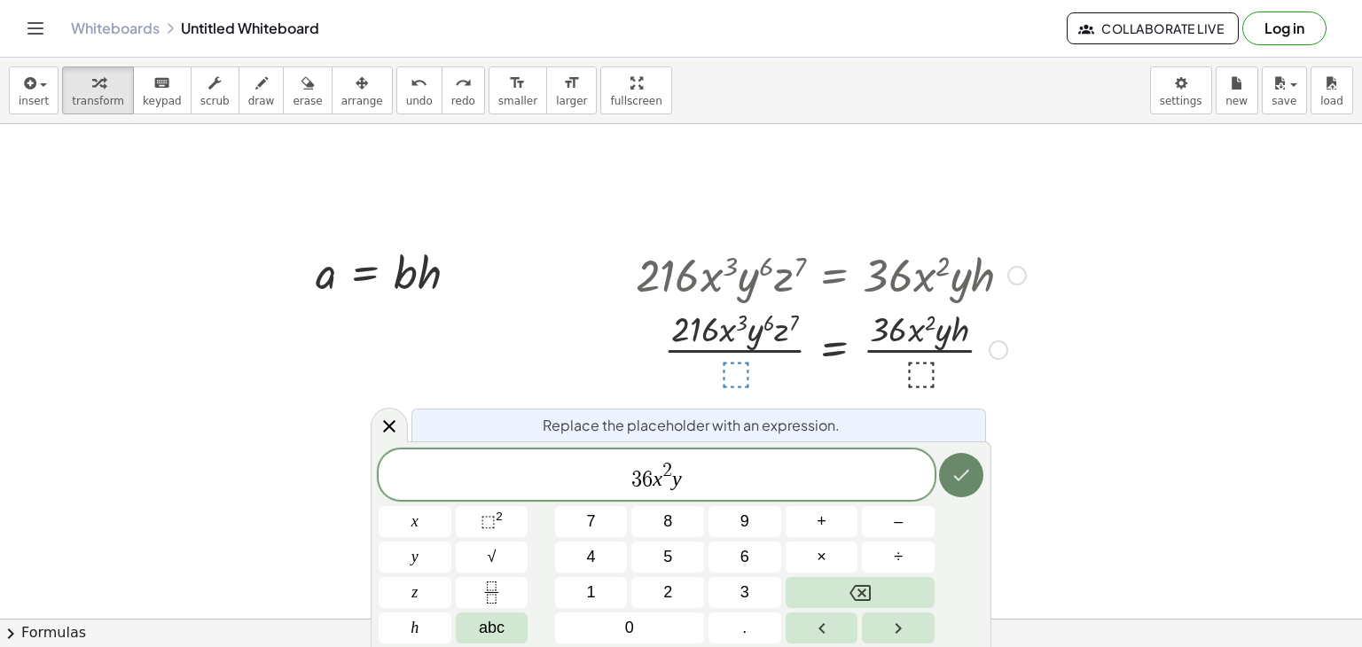
click at [961, 479] on icon "Done" at bounding box center [961, 475] width 21 height 21
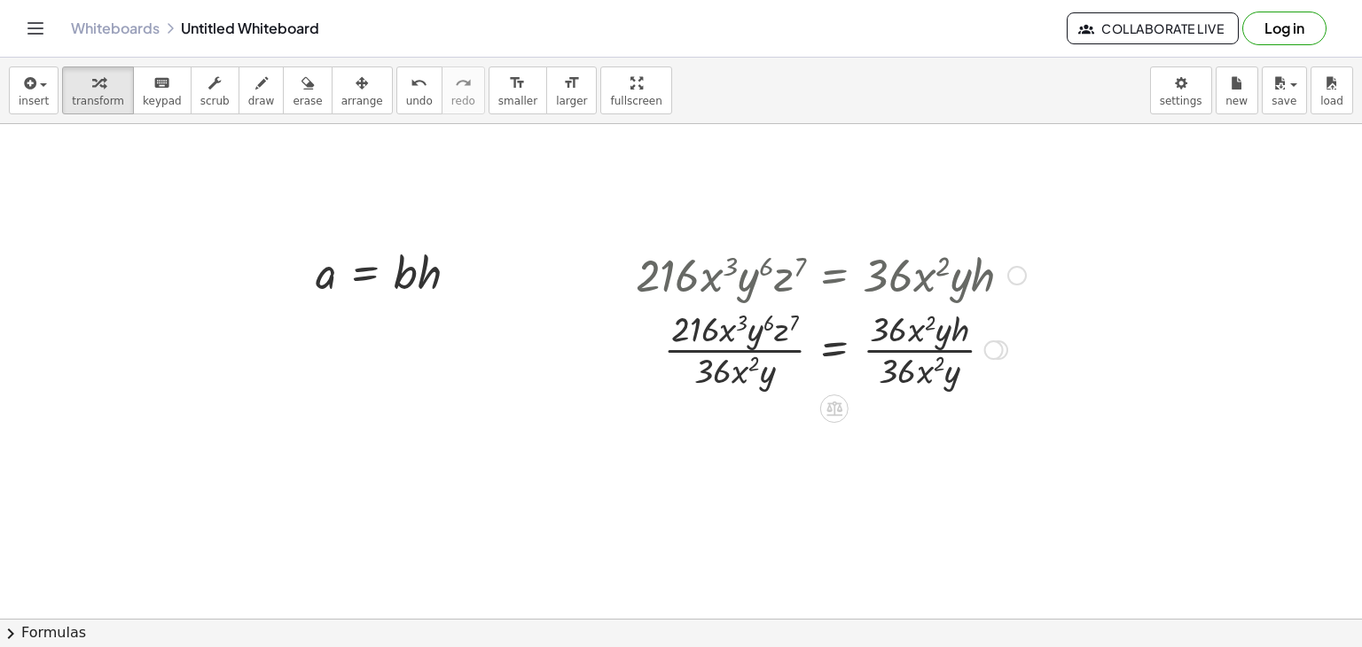
click at [773, 343] on div at bounding box center [831, 348] width 408 height 89
drag, startPoint x: 904, startPoint y: 372, endPoint x: 897, endPoint y: 338, distance: 35.1
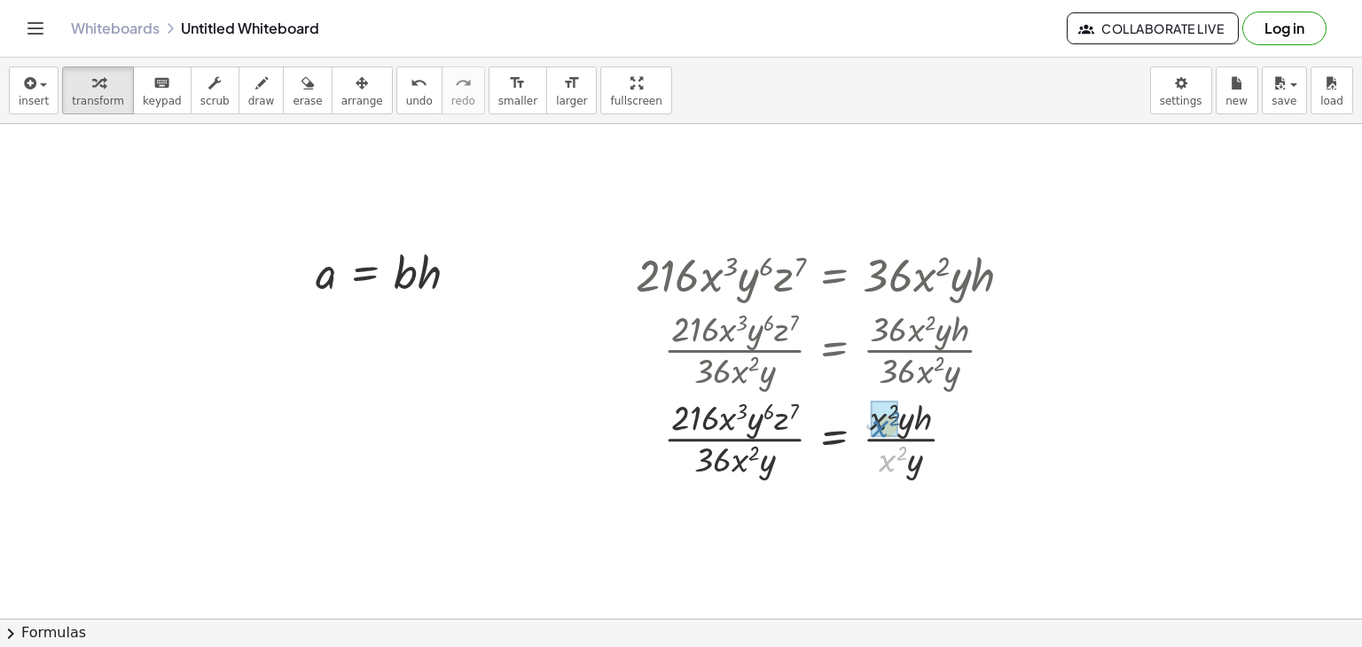
drag, startPoint x: 890, startPoint y: 462, endPoint x: 883, endPoint y: 427, distance: 35.3
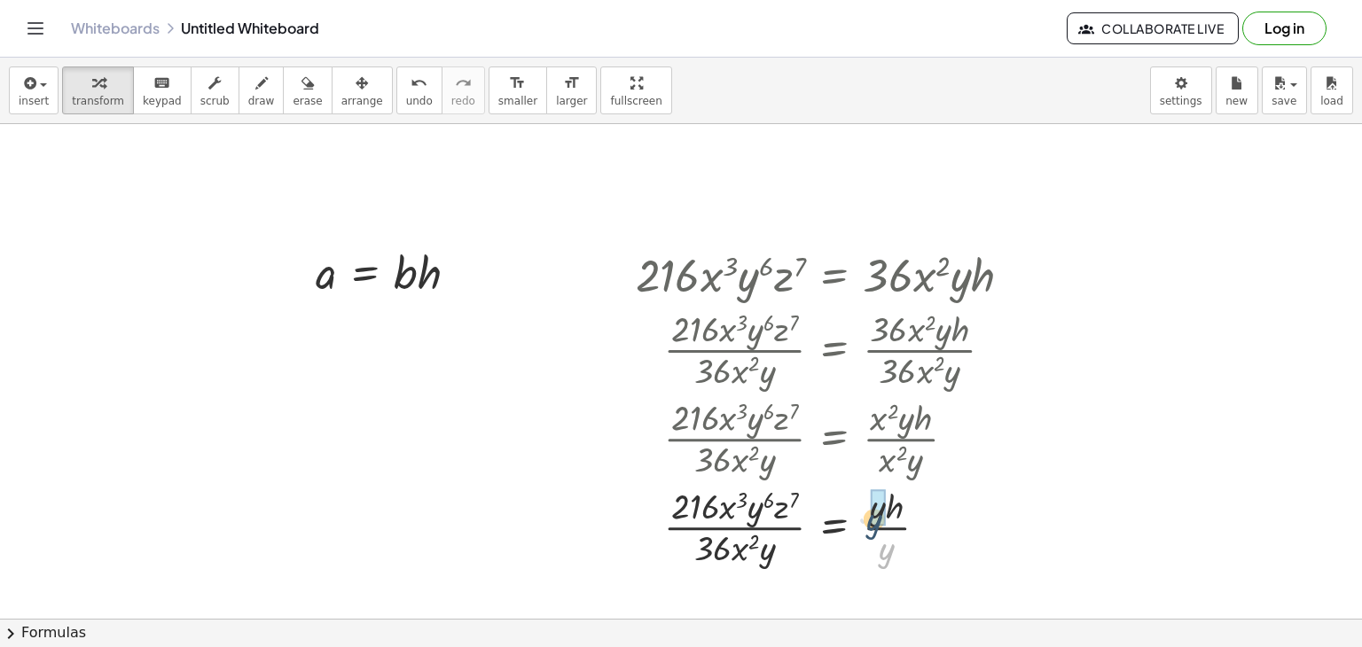
drag, startPoint x: 890, startPoint y: 554, endPoint x: 877, endPoint y: 523, distance: 33.8
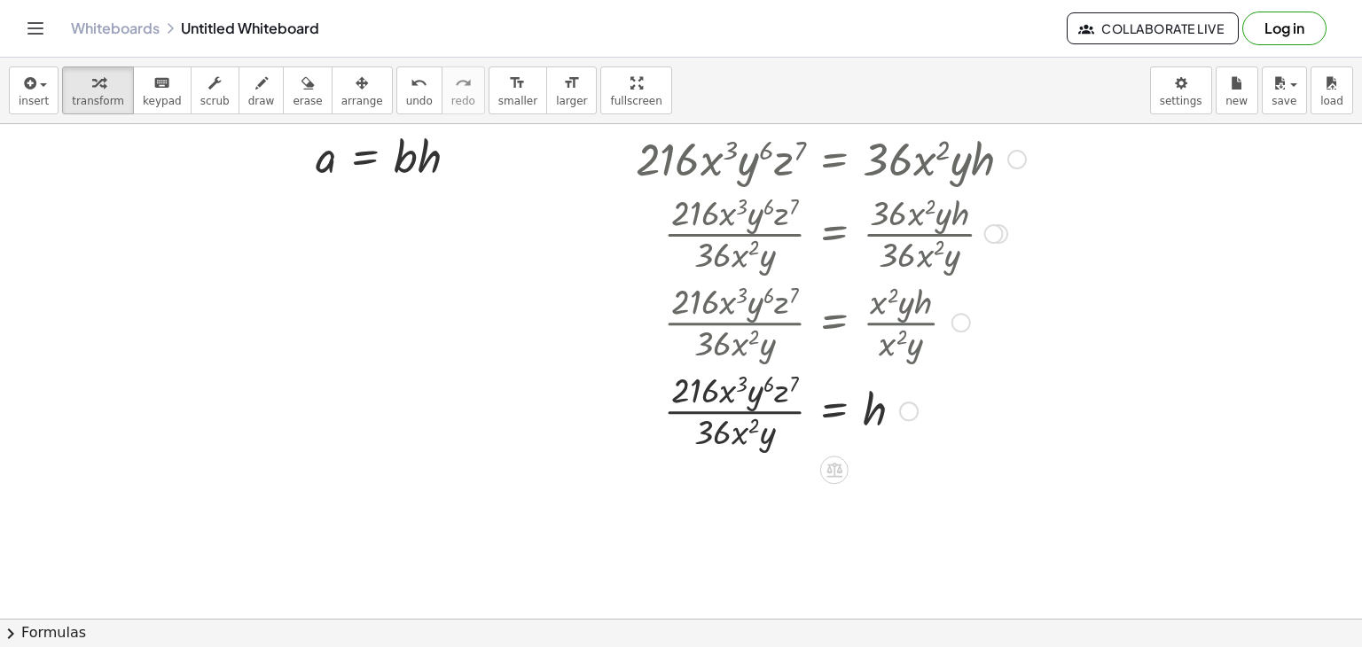
scroll to position [330, 0]
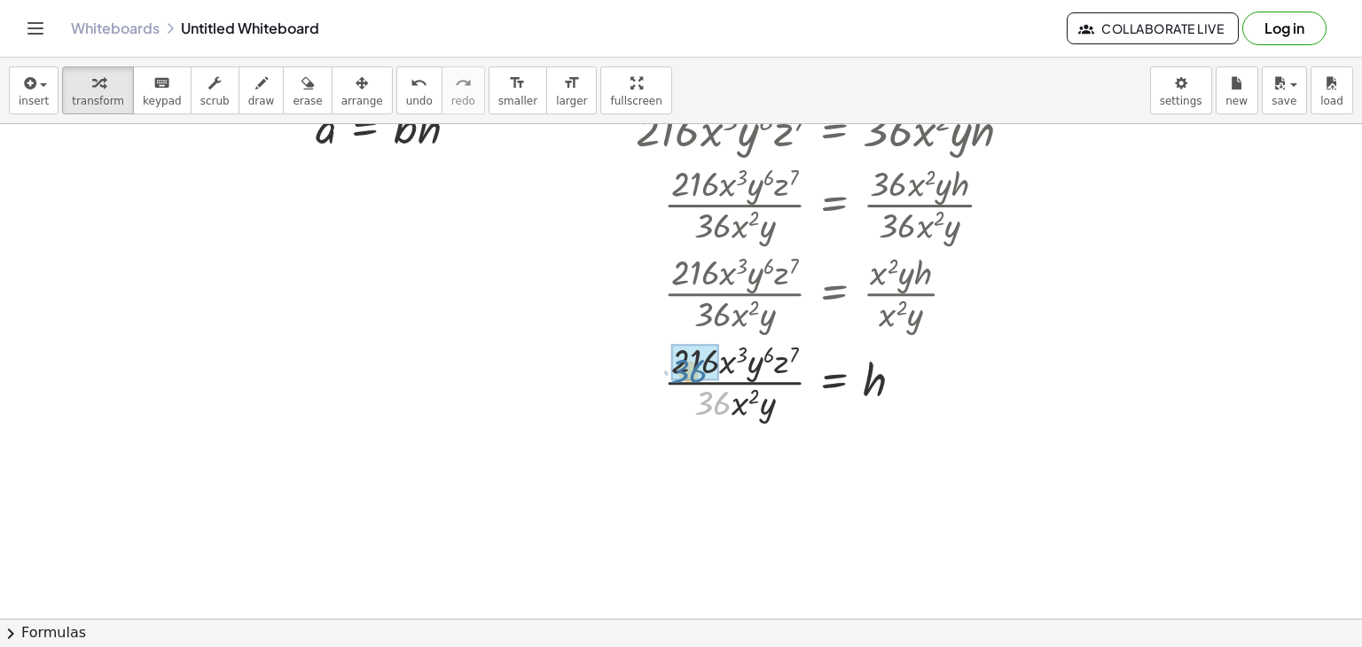
drag, startPoint x: 716, startPoint y: 409, endPoint x: 692, endPoint y: 376, distance: 40.6
drag, startPoint x: 739, startPoint y: 406, endPoint x: 737, endPoint y: 370, distance: 36.4
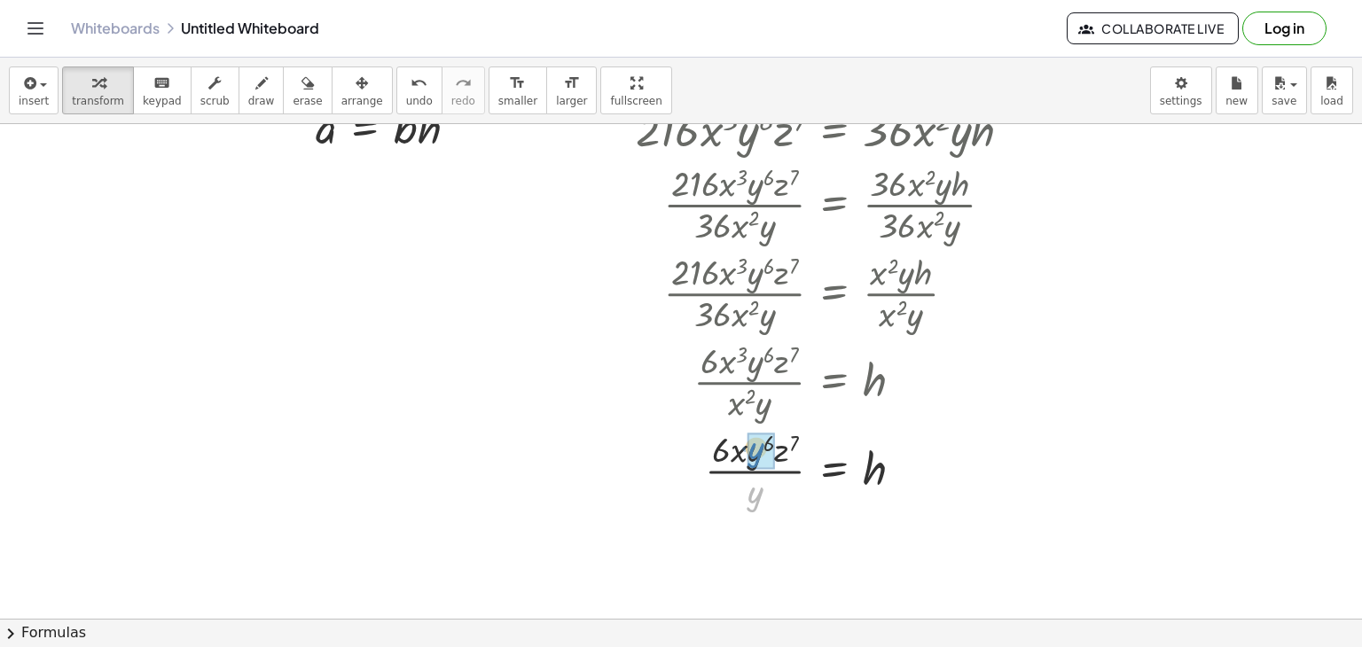
drag, startPoint x: 756, startPoint y: 492, endPoint x: 756, endPoint y: 448, distance: 44.3
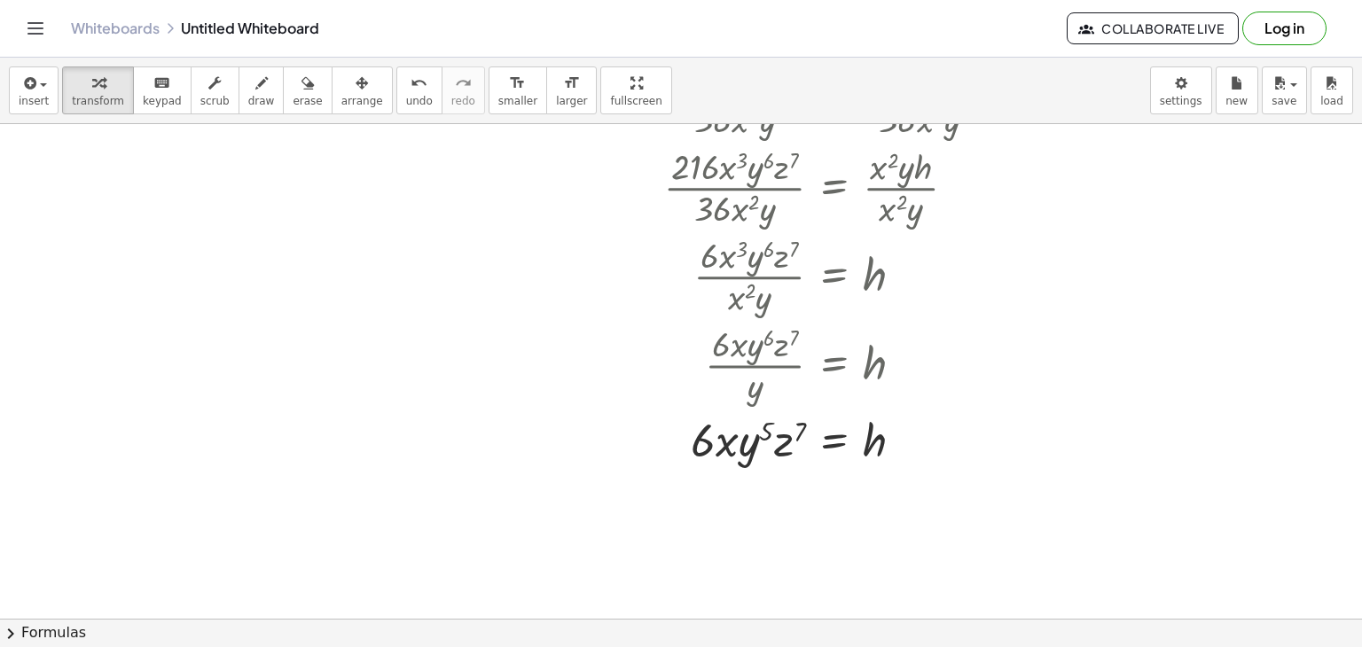
scroll to position [438, 0]
